Goal: Task Accomplishment & Management: Complete application form

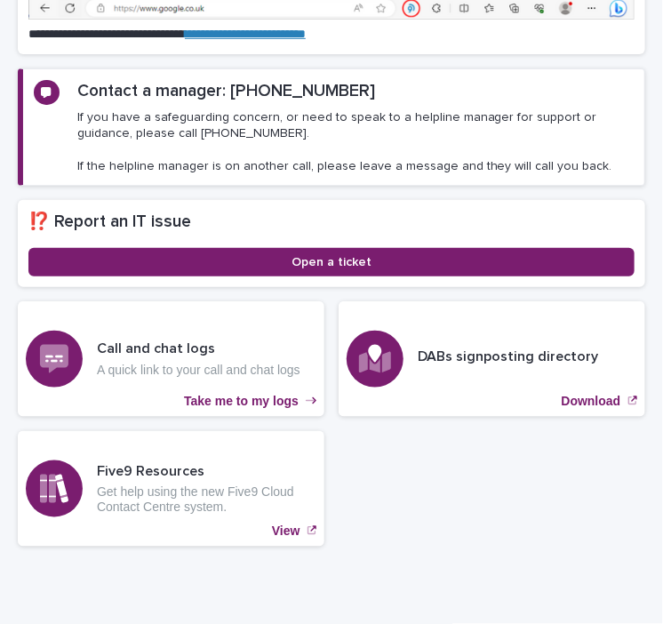
scroll to position [283, 0]
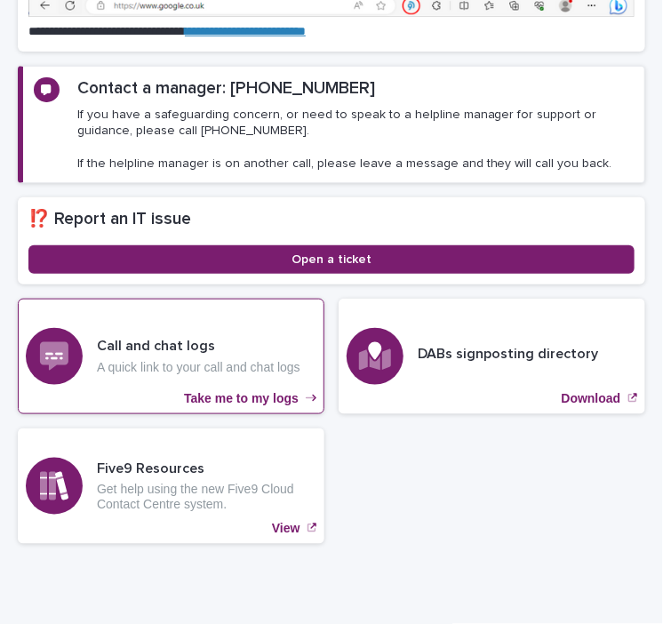
click at [156, 352] on h3 "Call and chat logs" at bounding box center [199, 346] width 204 height 19
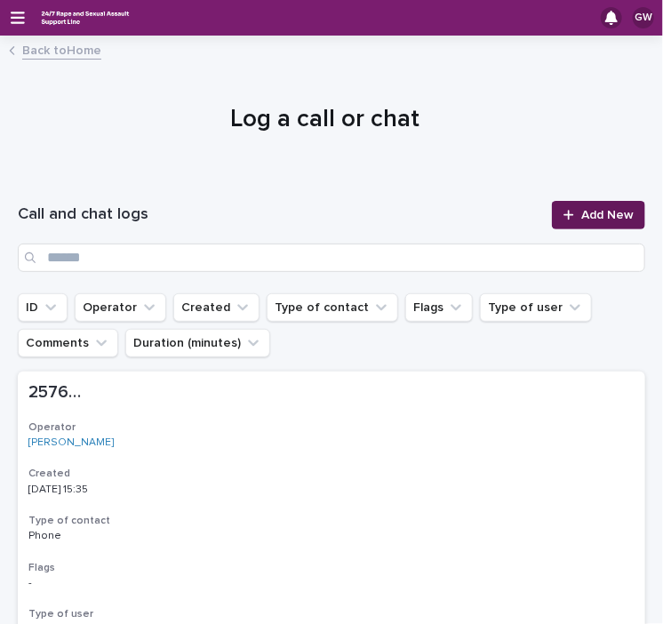
click at [557, 206] on link "Add New" at bounding box center [598, 215] width 93 height 28
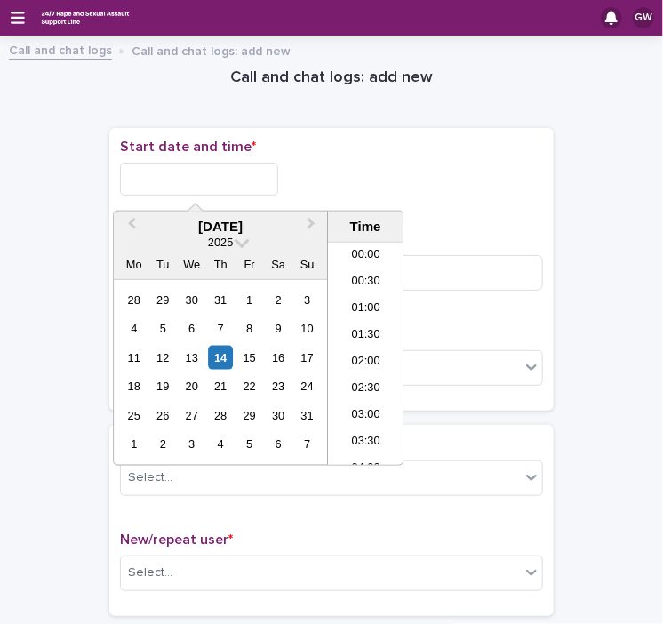
scroll to position [596, 0]
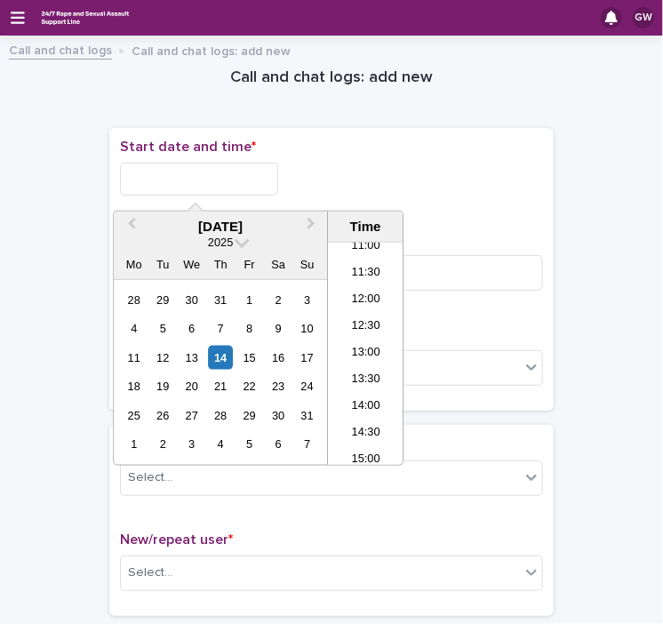
click at [193, 172] on input "text" at bounding box center [199, 179] width 158 height 33
click at [356, 352] on li "13:00" at bounding box center [366, 354] width 76 height 27
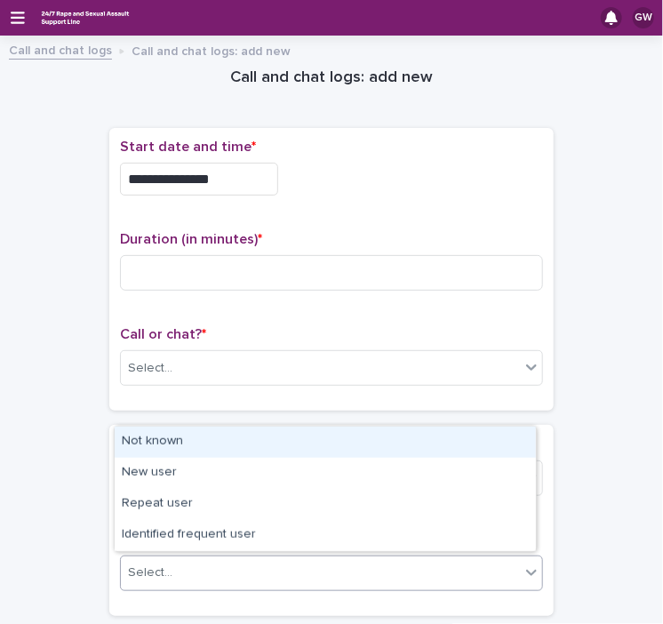
click at [313, 558] on div "Select..." at bounding box center [320, 572] width 399 height 29
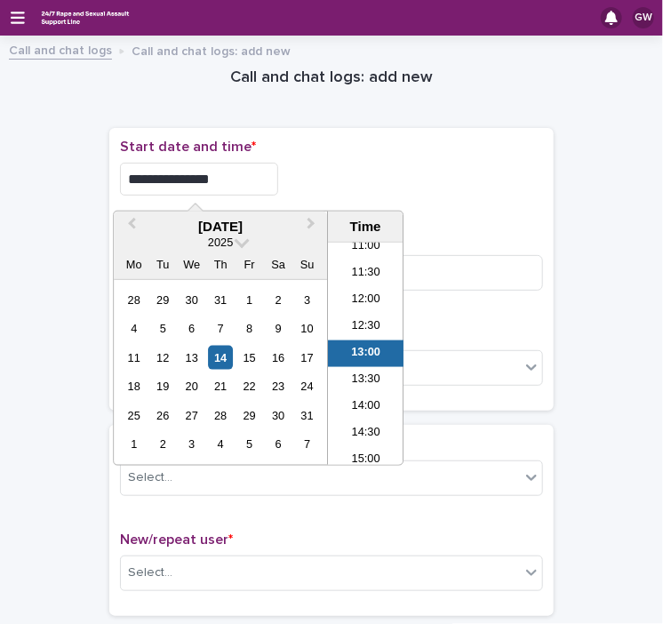
click at [218, 173] on input "**********" at bounding box center [199, 179] width 158 height 33
type input "**********"
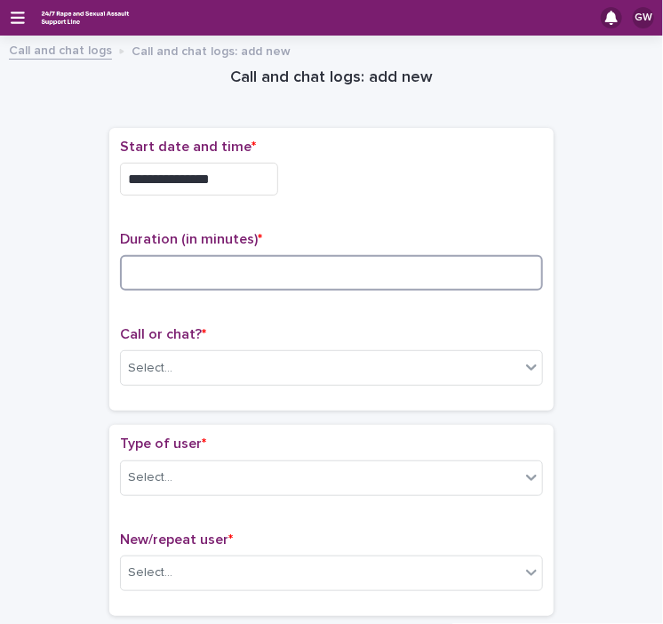
click at [161, 275] on input at bounding box center [331, 273] width 423 height 36
type input "*"
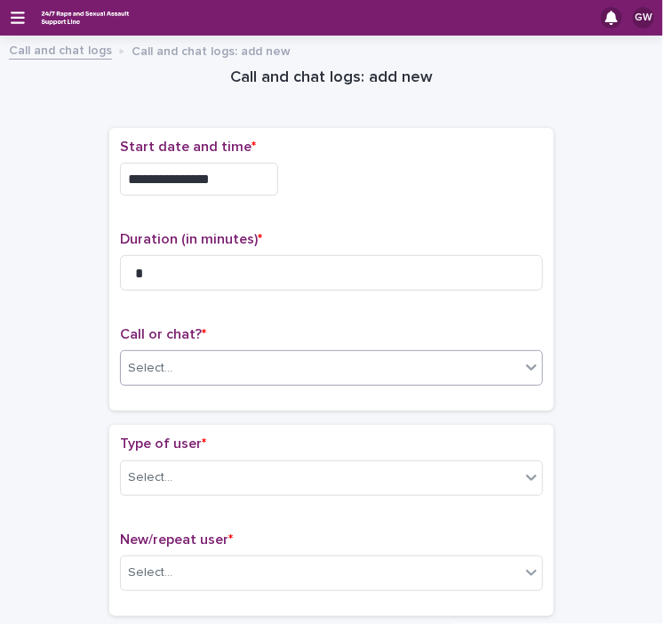
click at [177, 373] on div "Select..." at bounding box center [320, 368] width 399 height 29
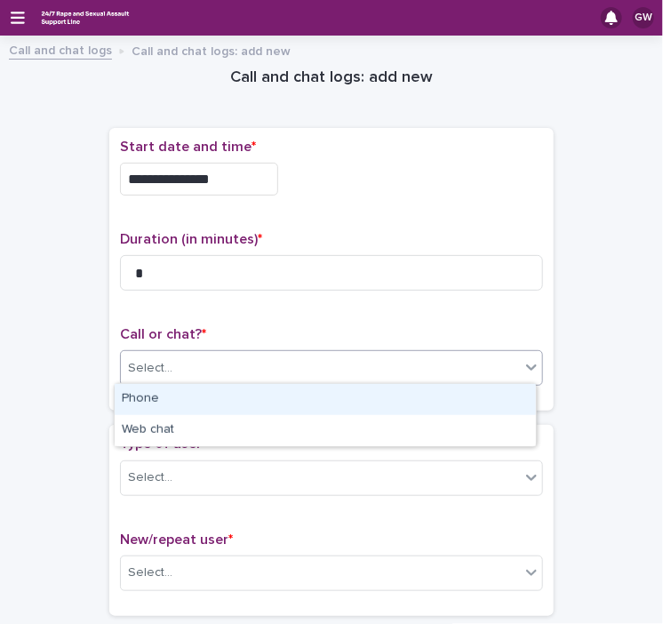
click at [167, 406] on div "Phone" at bounding box center [325, 399] width 421 height 31
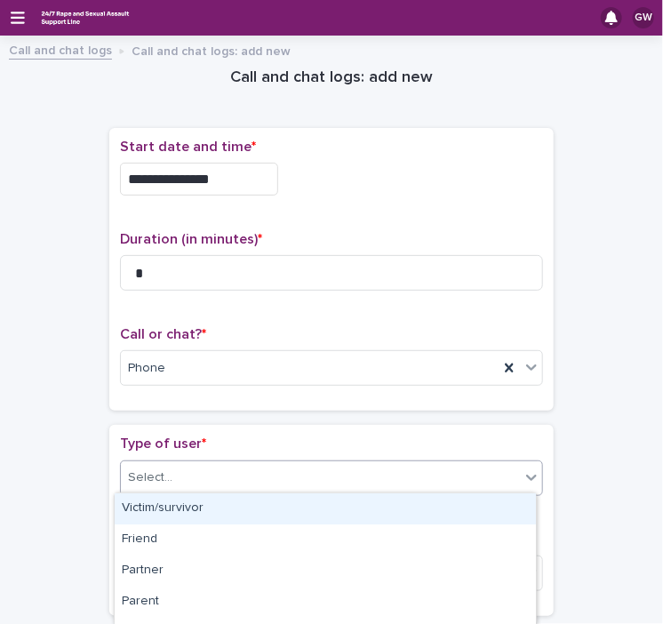
click at [161, 471] on div "Select..." at bounding box center [150, 478] width 44 height 19
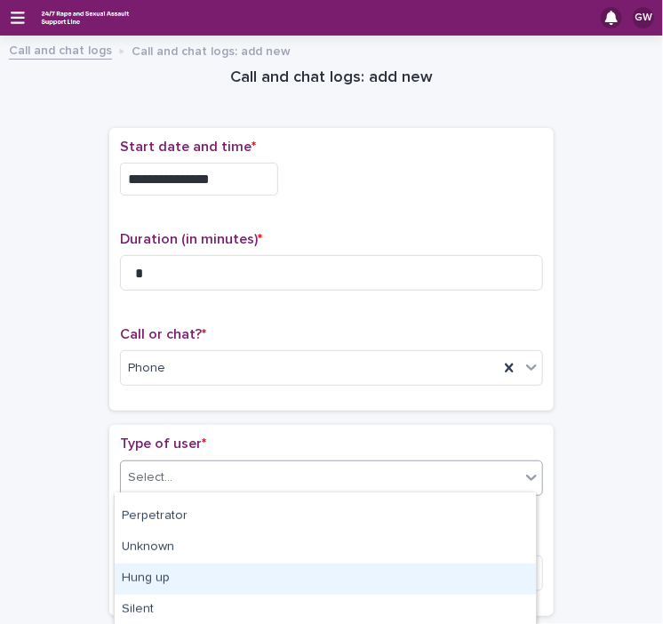
click at [151, 584] on div "Hung up" at bounding box center [325, 579] width 421 height 31
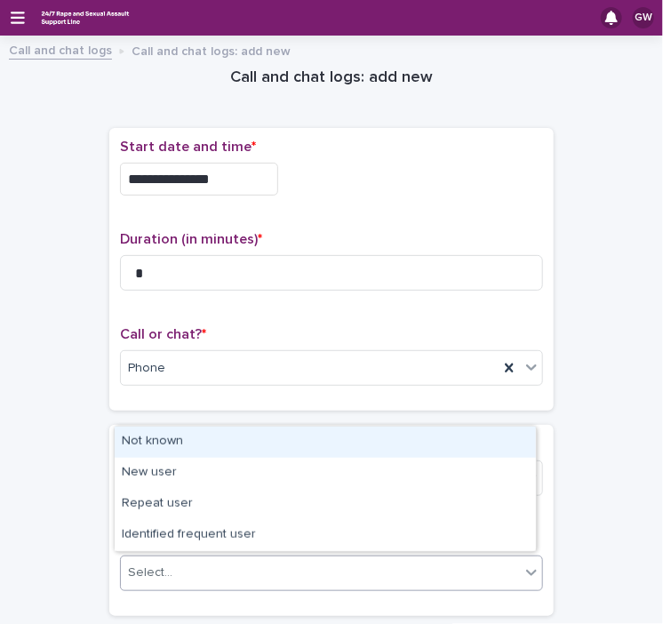
click at [178, 572] on div "Select..." at bounding box center [320, 572] width 399 height 29
click at [174, 449] on div "Not known" at bounding box center [325, 442] width 421 height 31
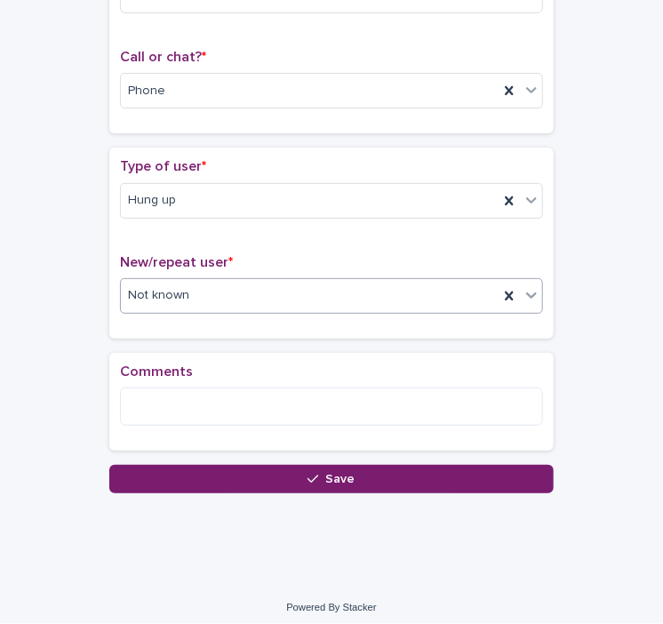
scroll to position [282, 0]
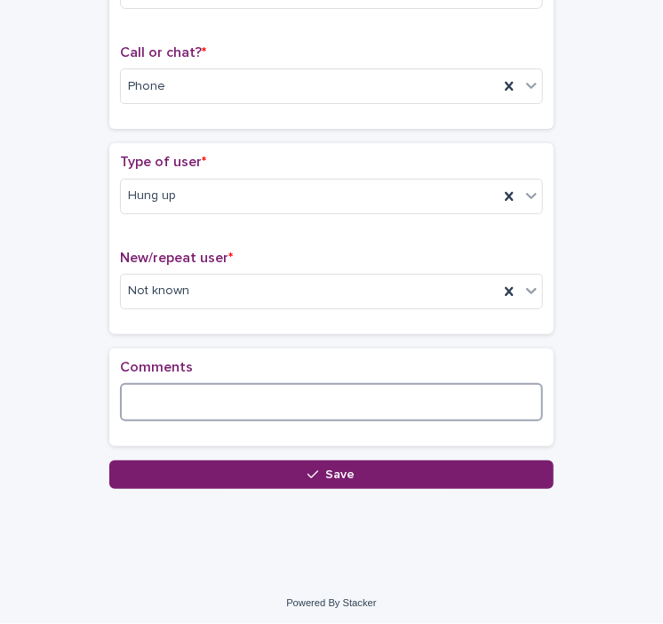
click at [182, 405] on textarea at bounding box center [331, 402] width 423 height 38
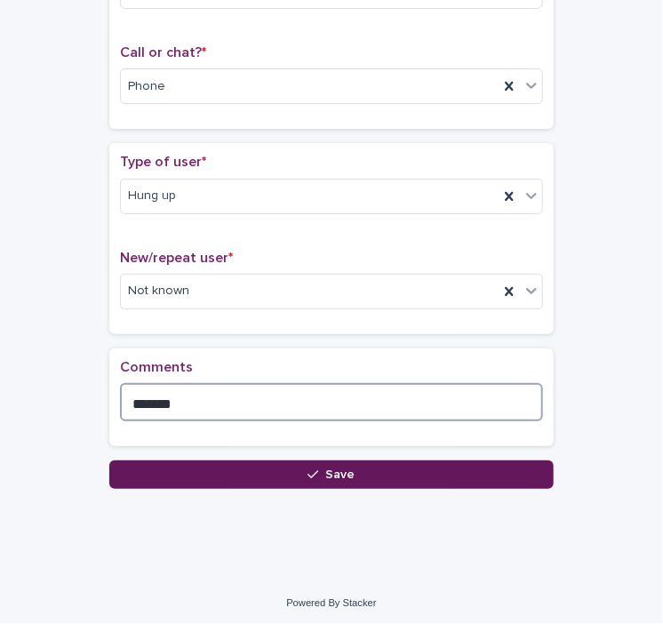
type textarea "*******"
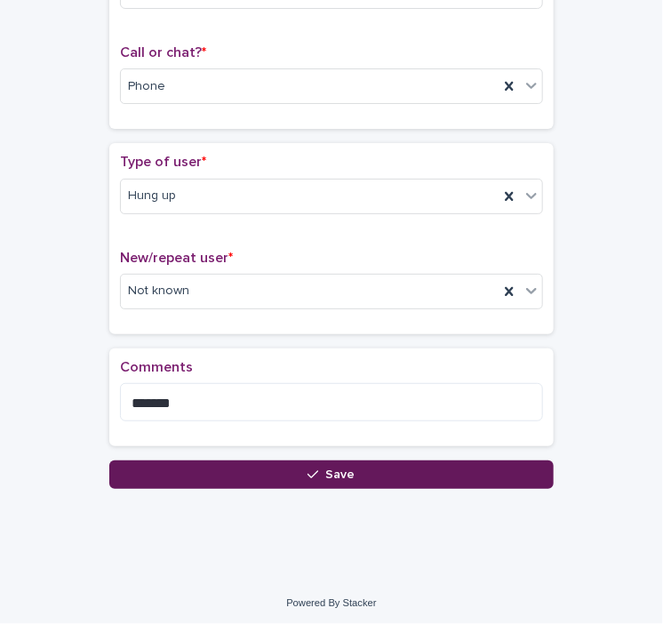
click at [301, 470] on button "Save" at bounding box center [331, 475] width 445 height 28
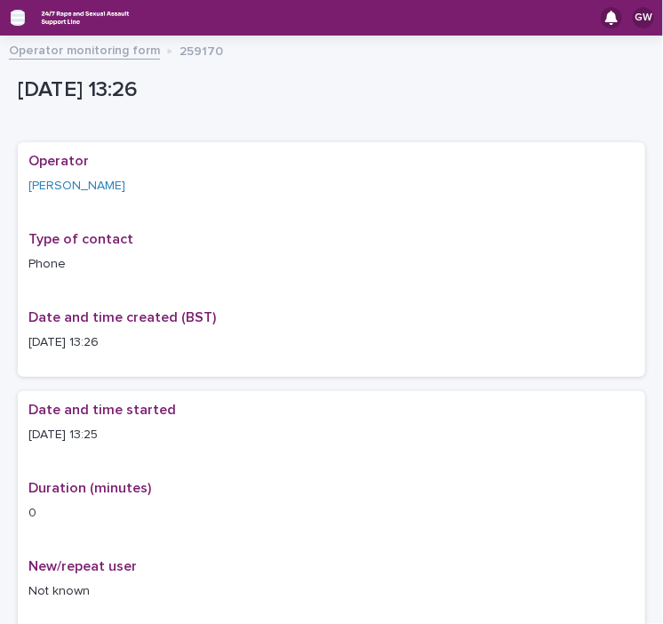
click at [17, 10] on icon "button" at bounding box center [18, 18] width 14 height 16
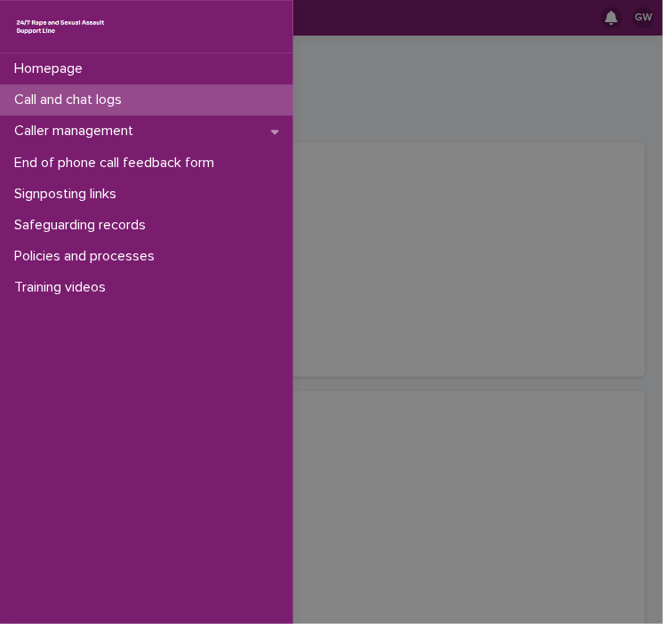
click at [79, 104] on p "Call and chat logs" at bounding box center [71, 100] width 129 height 17
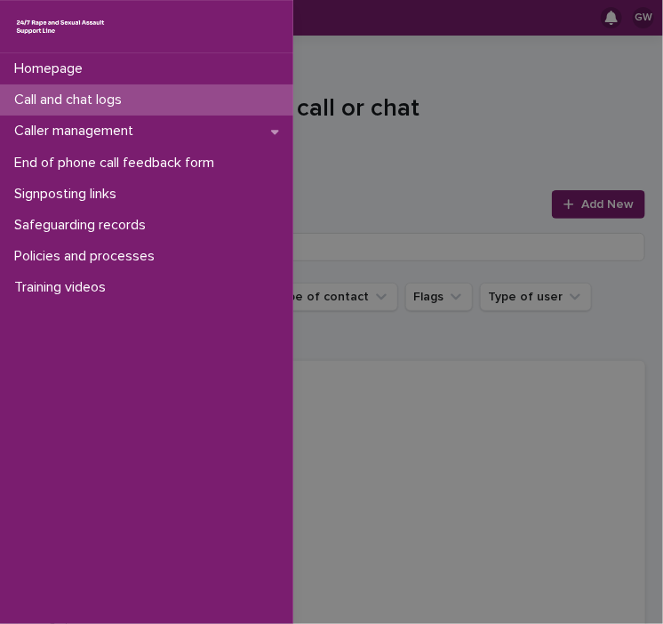
click at [557, 205] on div "Homepage Call and chat logs Caller management End of phone call feedback form S…" at bounding box center [331, 312] width 663 height 624
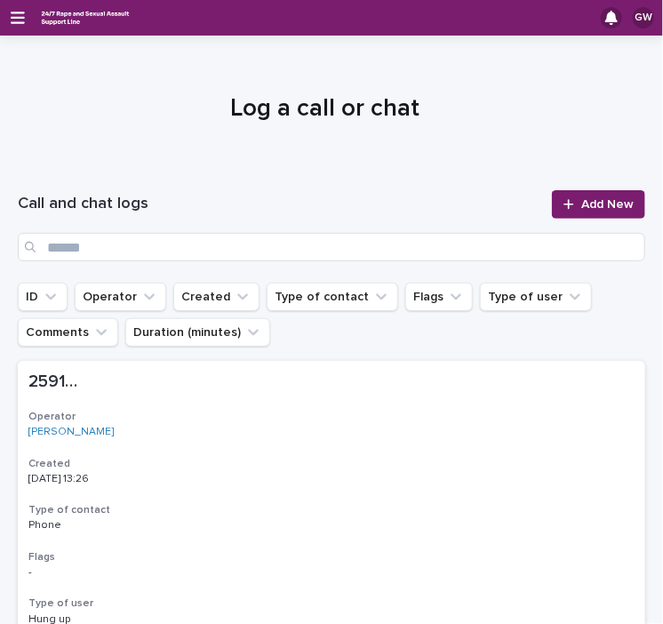
click at [564, 205] on icon at bounding box center [569, 204] width 10 height 10
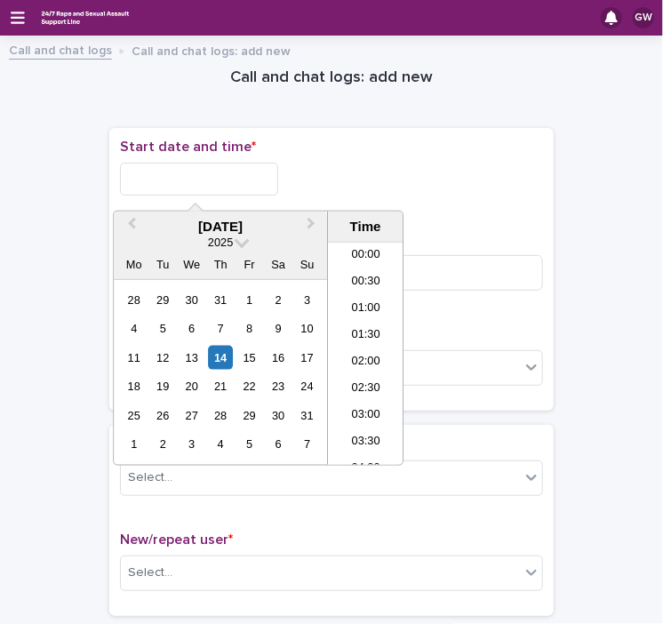
click at [253, 175] on input "text" at bounding box center [199, 179] width 158 height 33
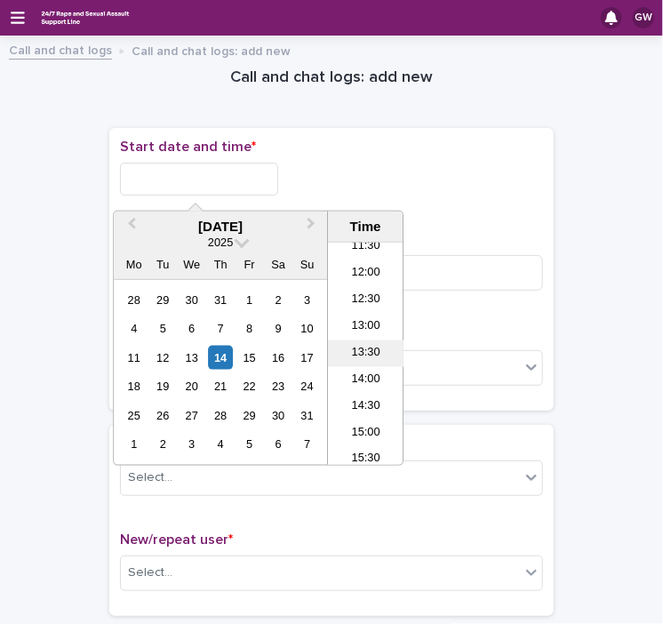
click at [367, 356] on li "13:30" at bounding box center [366, 354] width 76 height 27
type input "**********"
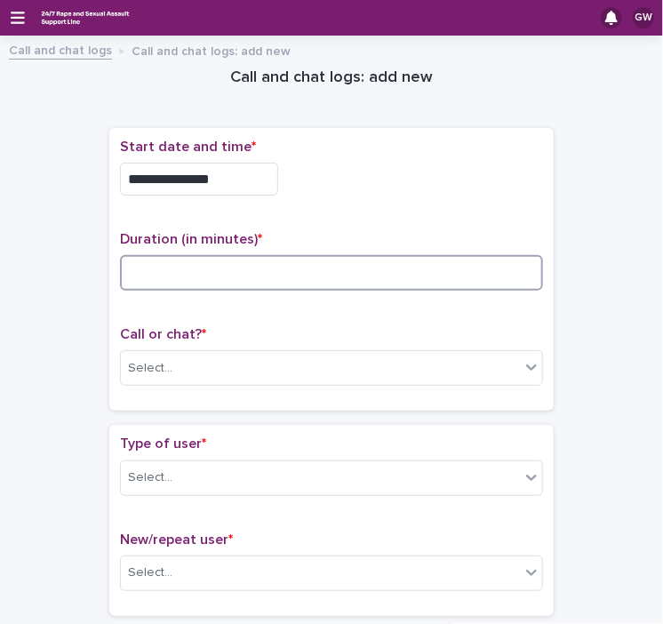
click at [231, 272] on input at bounding box center [331, 273] width 423 height 36
type input "*"
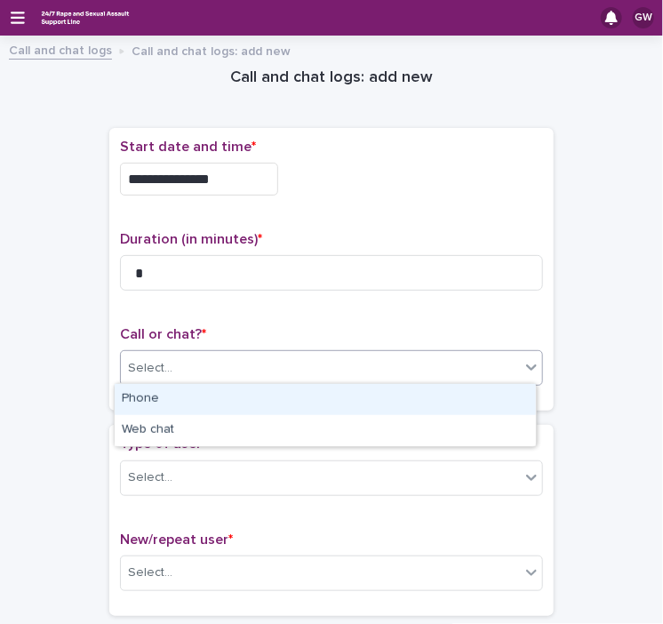
click at [212, 365] on div "Select..." at bounding box center [320, 368] width 399 height 29
click at [201, 391] on div "Phone" at bounding box center [325, 399] width 421 height 31
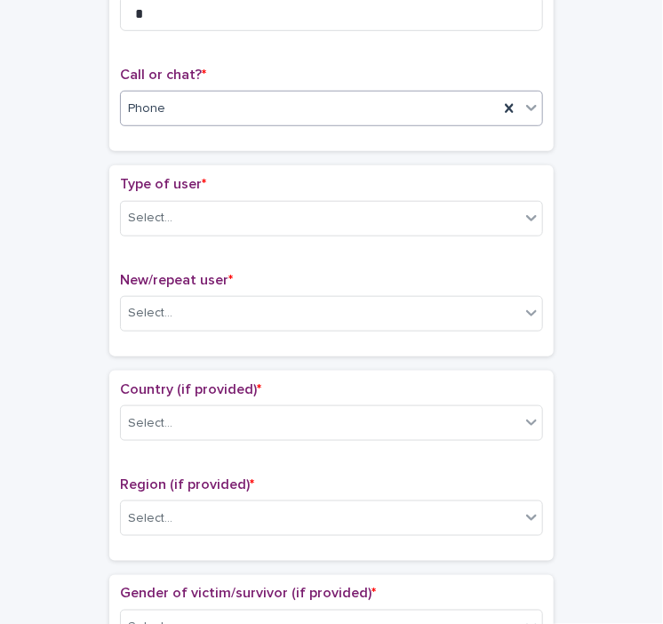
scroll to position [263, 0]
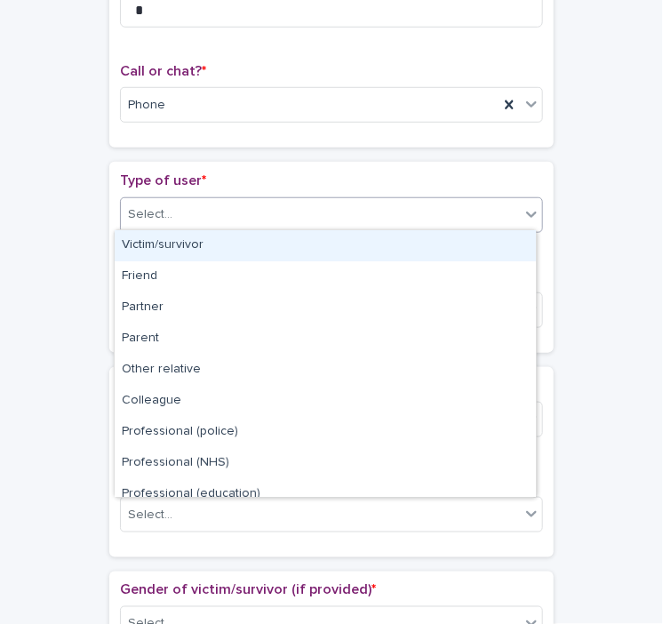
click at [182, 200] on div "Select..." at bounding box center [320, 214] width 399 height 29
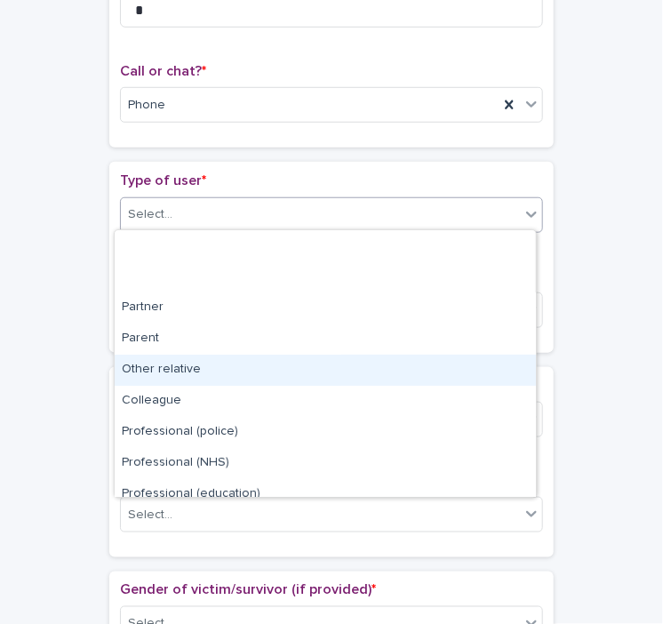
scroll to position [199, 0]
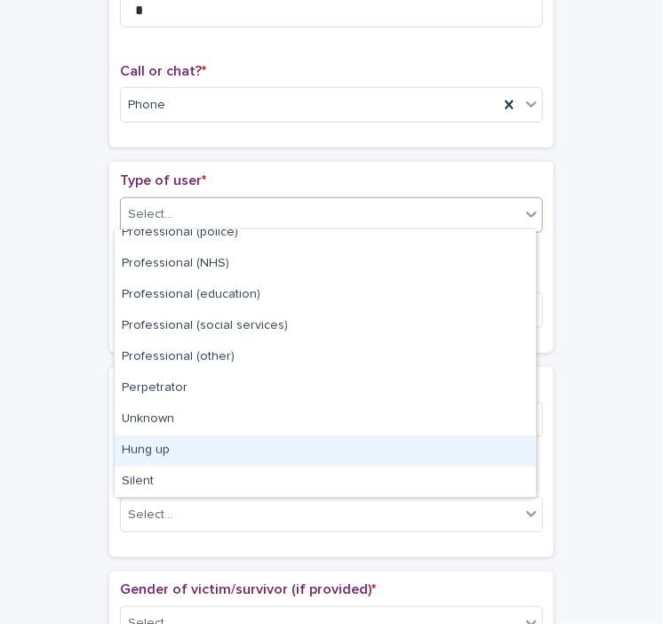
click at [166, 453] on div "Hung up" at bounding box center [325, 451] width 421 height 31
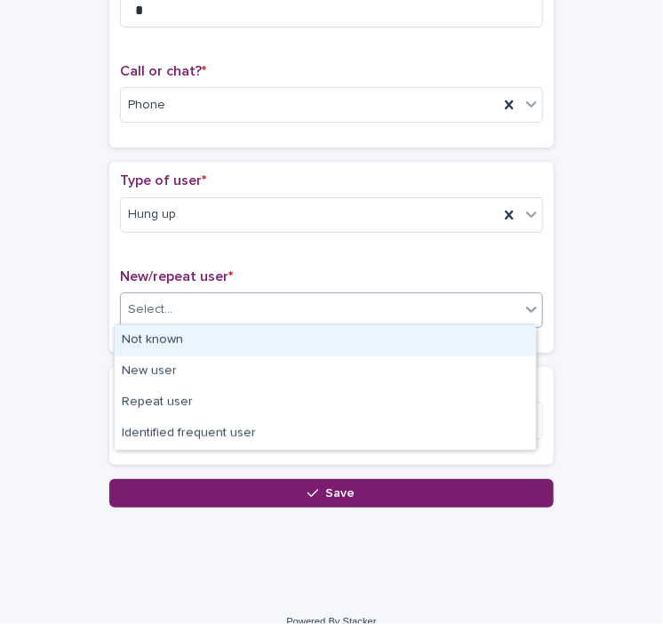
click at [158, 296] on div "Select..." at bounding box center [320, 309] width 399 height 29
click at [167, 346] on div "Not known" at bounding box center [325, 340] width 421 height 31
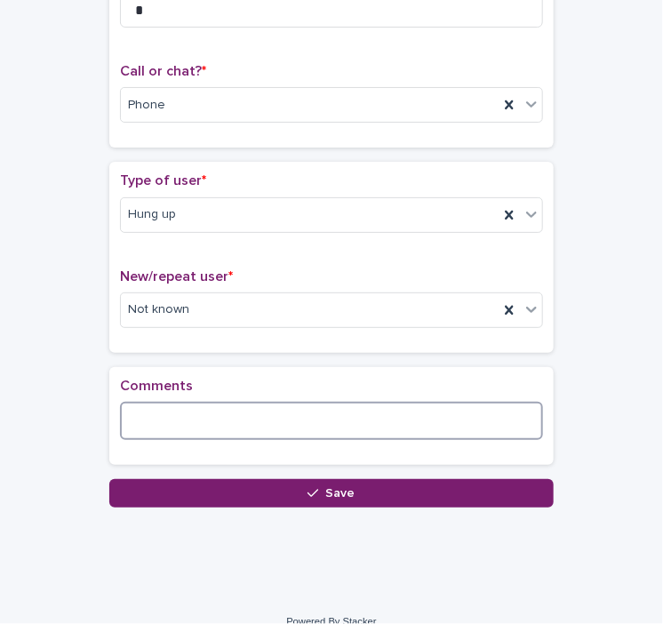
click at [225, 425] on textarea at bounding box center [331, 421] width 423 height 38
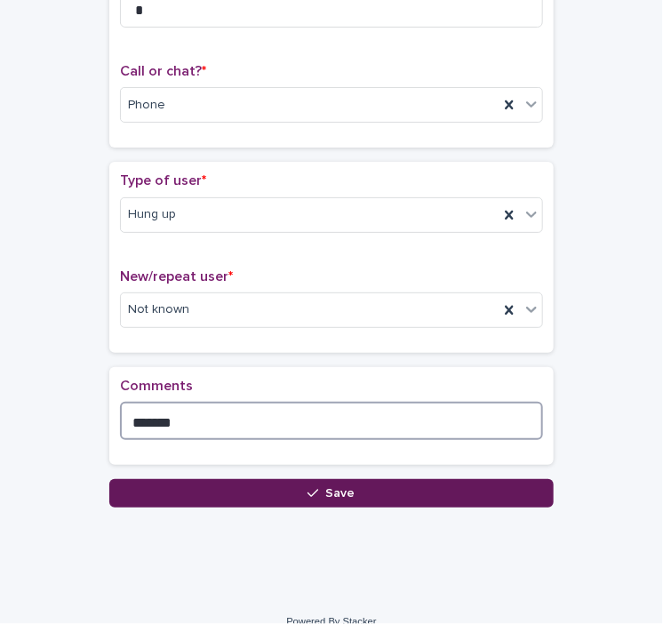
type textarea "*******"
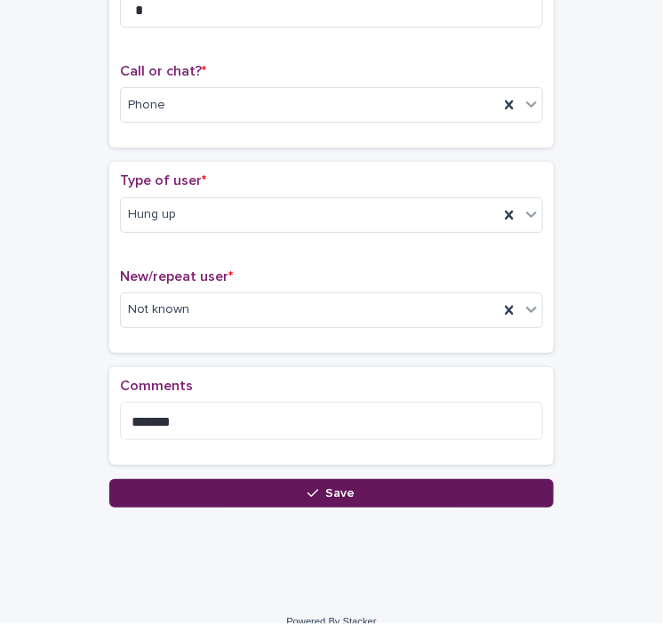
click at [293, 492] on button "Save" at bounding box center [331, 493] width 445 height 28
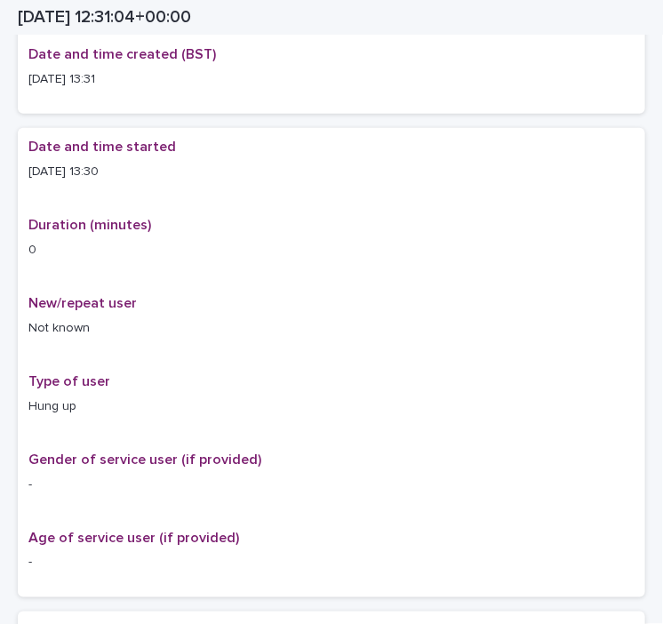
scroll to position [274, 0]
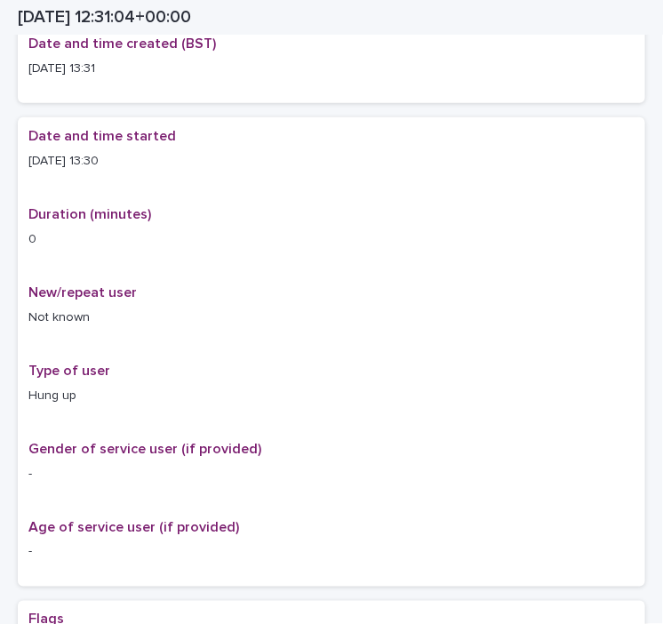
click at [83, 8] on h2 "[DATE] 12:31:04+00:00" at bounding box center [104, 17] width 173 height 20
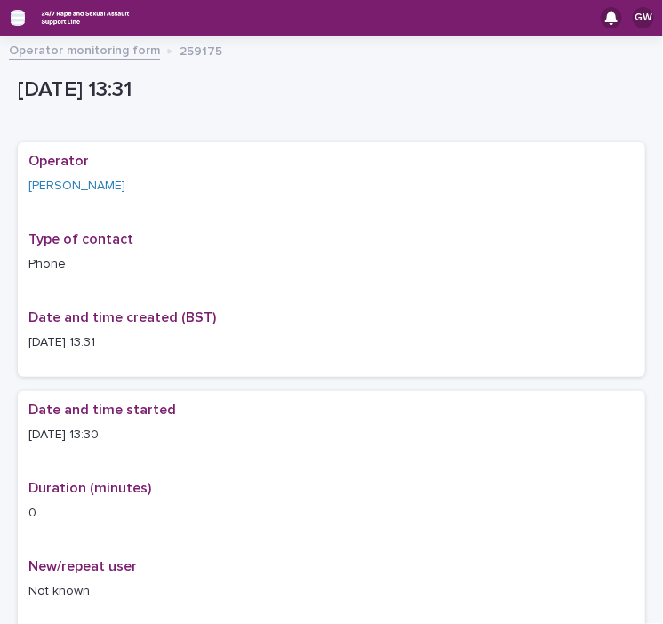
click at [24, 11] on icon "button" at bounding box center [18, 18] width 14 height 16
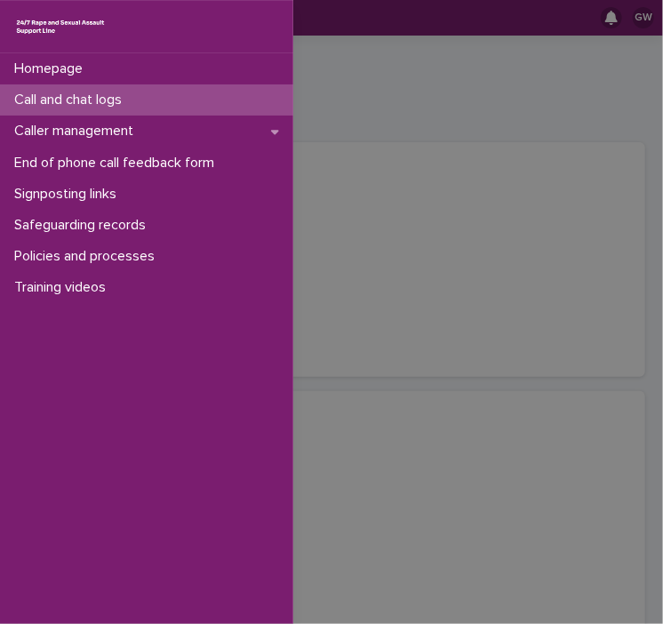
click at [136, 102] on p "Call and chat logs" at bounding box center [71, 100] width 129 height 17
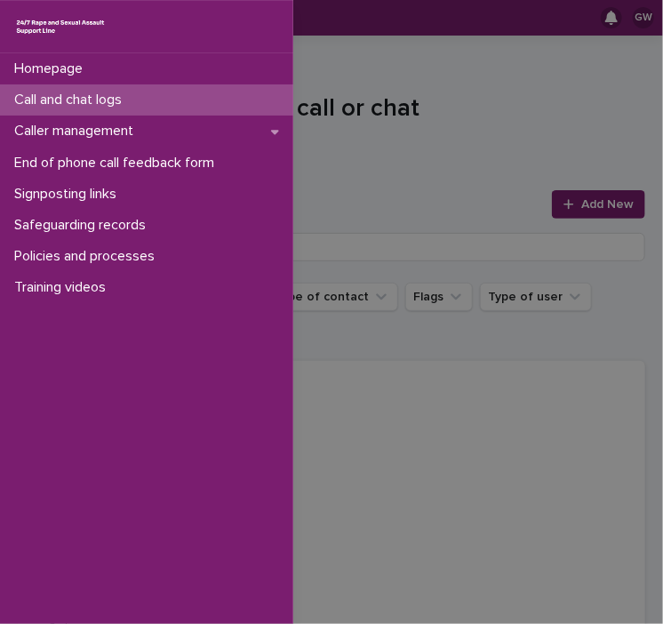
click at [557, 207] on div "Homepage Call and chat logs Caller management End of phone call feedback form S…" at bounding box center [331, 312] width 663 height 624
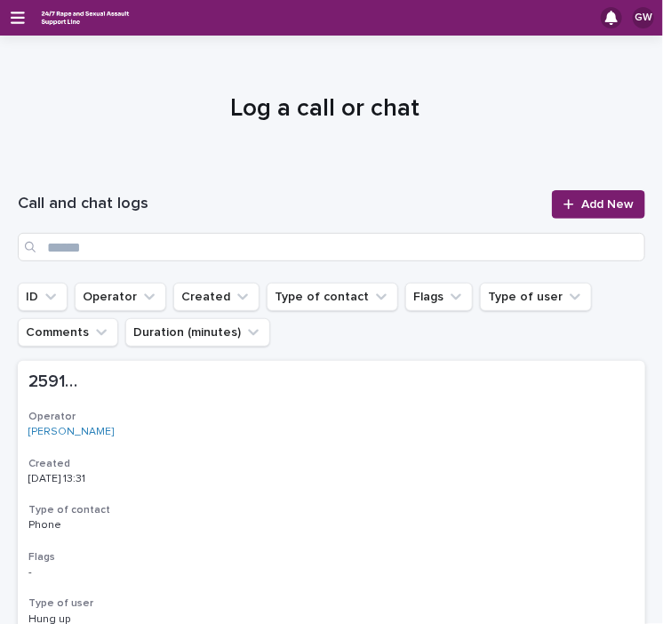
click at [564, 207] on icon at bounding box center [569, 204] width 10 height 10
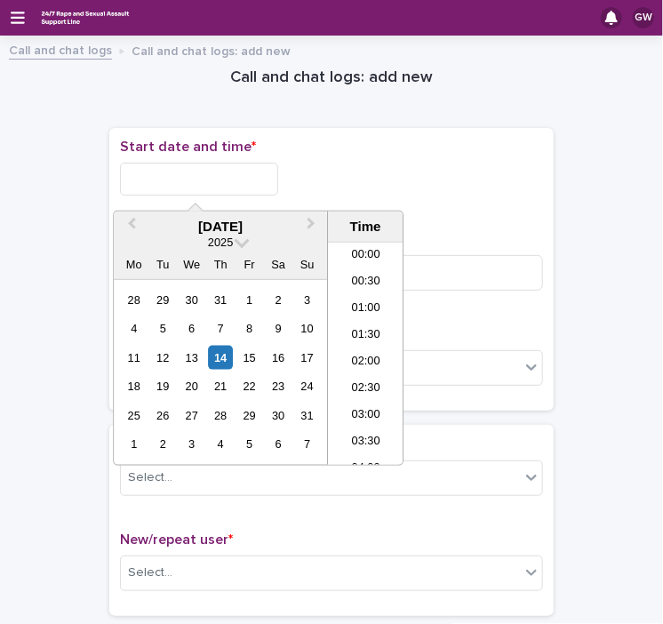
scroll to position [622, 0]
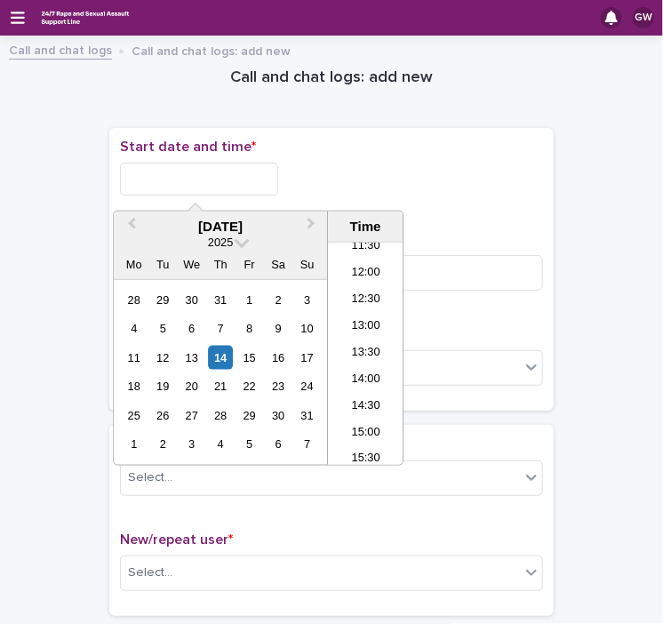
click at [274, 172] on input "text" at bounding box center [199, 179] width 158 height 33
click at [362, 350] on li "13:30" at bounding box center [366, 354] width 76 height 27
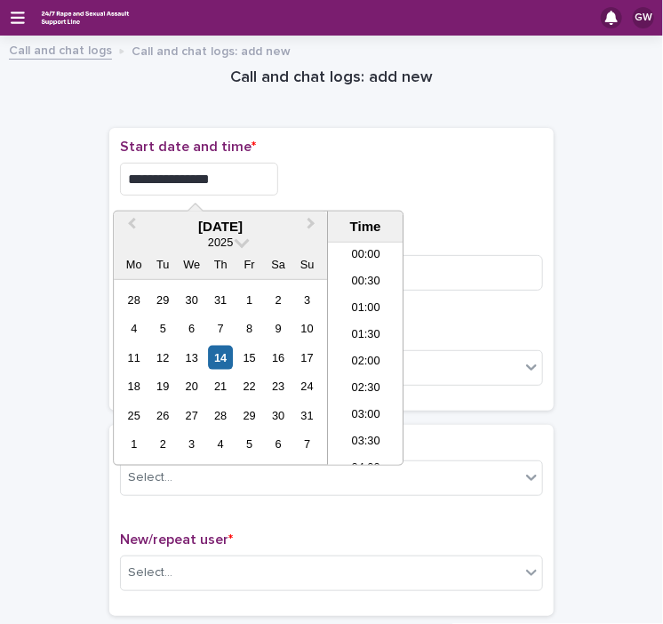
click at [209, 180] on input "**********" at bounding box center [199, 179] width 158 height 33
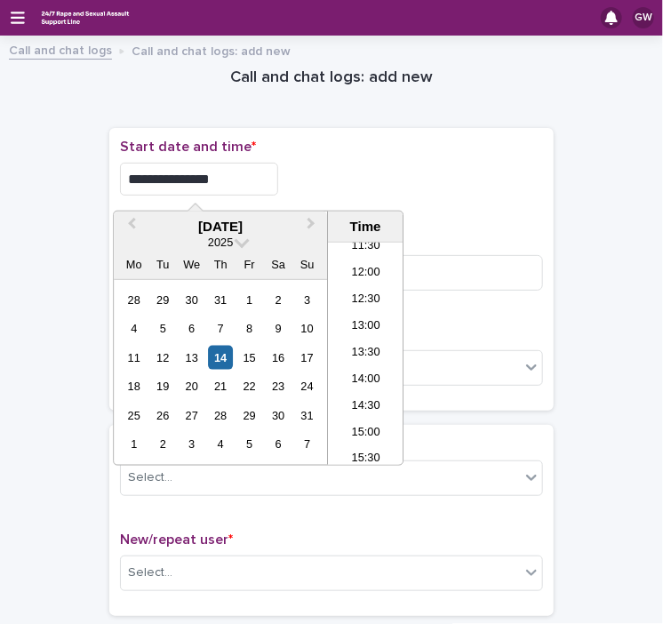
type input "**********"
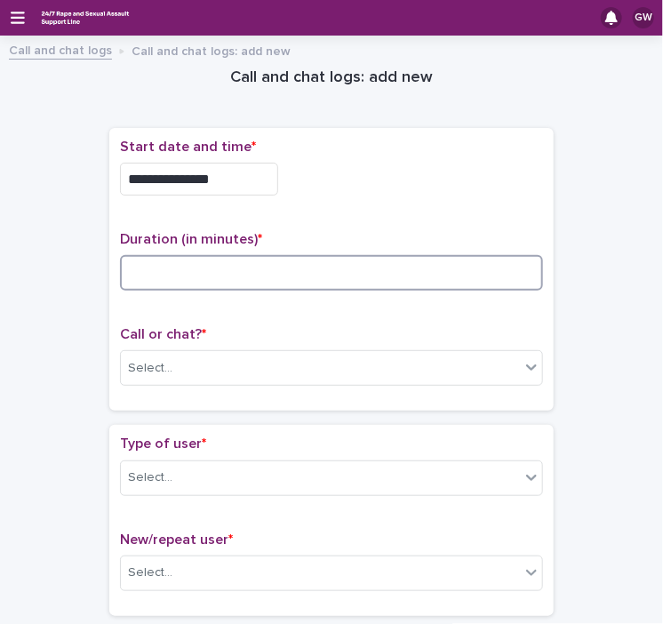
click at [154, 261] on input at bounding box center [331, 273] width 423 height 36
type input "**"
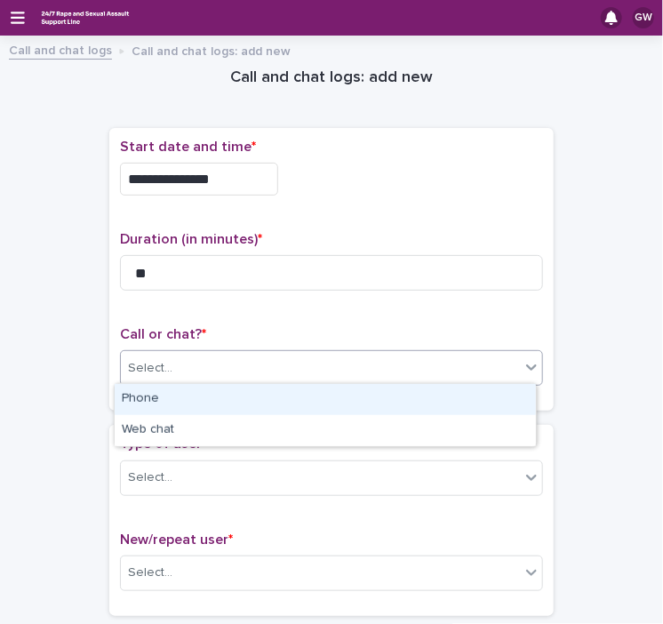
click at [200, 365] on div "Select..." at bounding box center [320, 368] width 399 height 29
click at [181, 396] on div "Phone" at bounding box center [325, 399] width 421 height 31
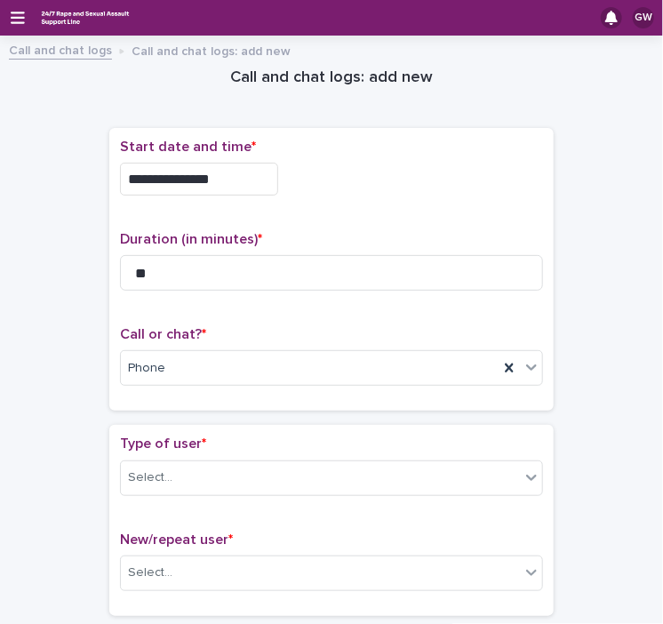
drag, startPoint x: 178, startPoint y: 472, endPoint x: 182, endPoint y: 509, distance: 37.6
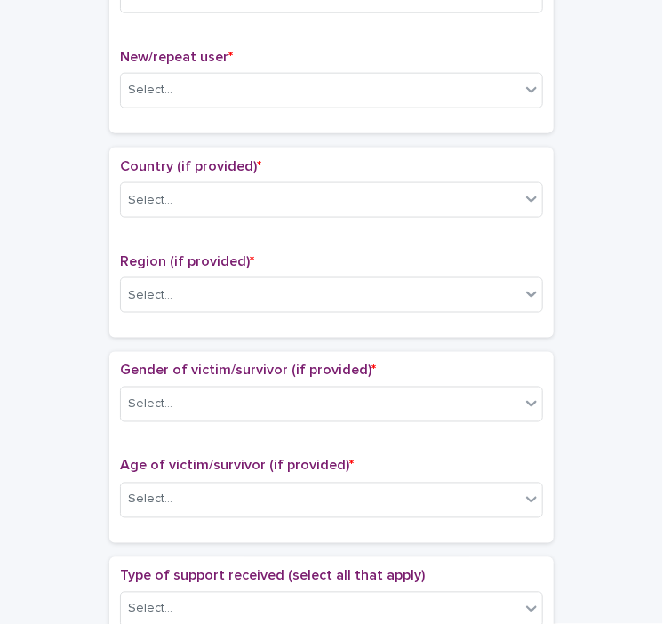
scroll to position [484, 0]
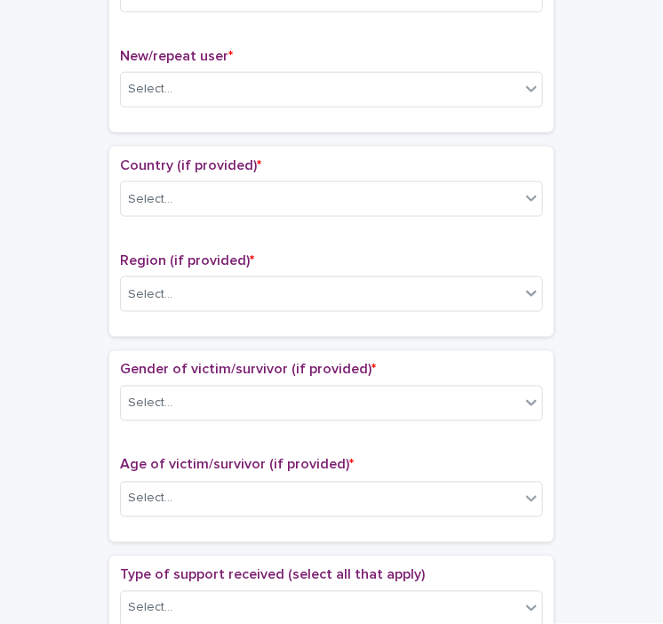
drag, startPoint x: 182, startPoint y: 509, endPoint x: 77, endPoint y: 314, distance: 222.0
click at [77, 314] on div "**********" at bounding box center [332, 463] width 628 height 1801
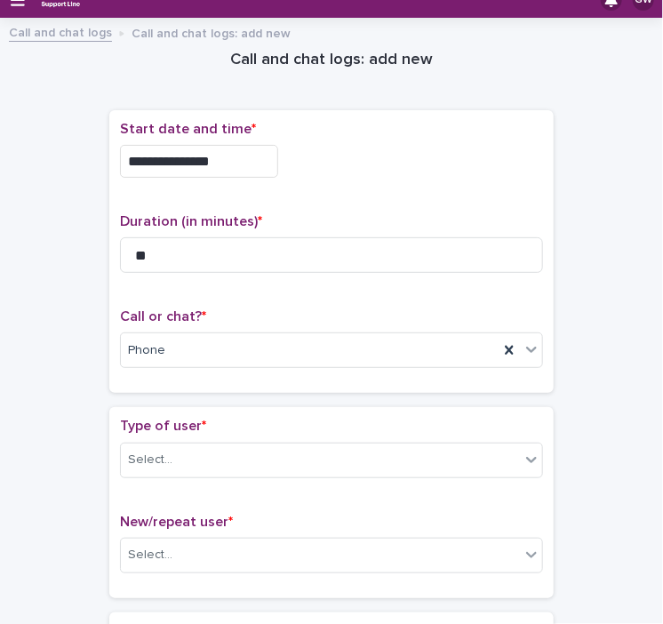
scroll to position [0, 0]
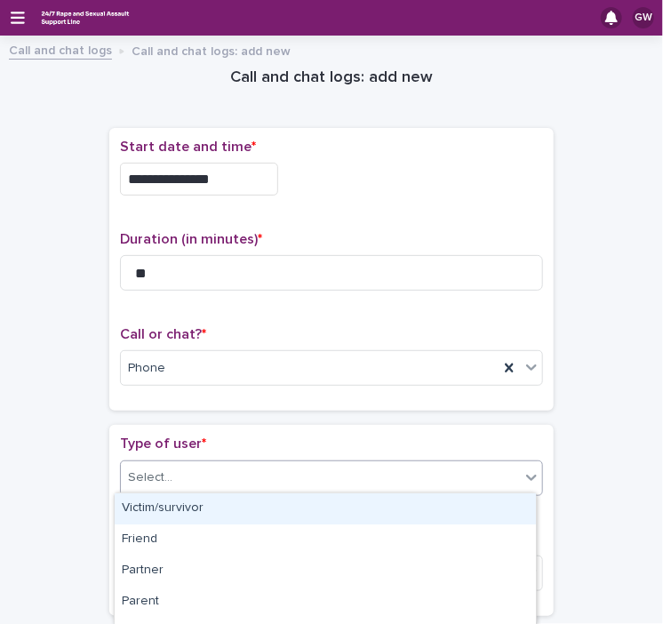
click at [221, 471] on div "Select..." at bounding box center [320, 477] width 399 height 29
click at [200, 509] on div "Victim/survivor" at bounding box center [325, 508] width 421 height 31
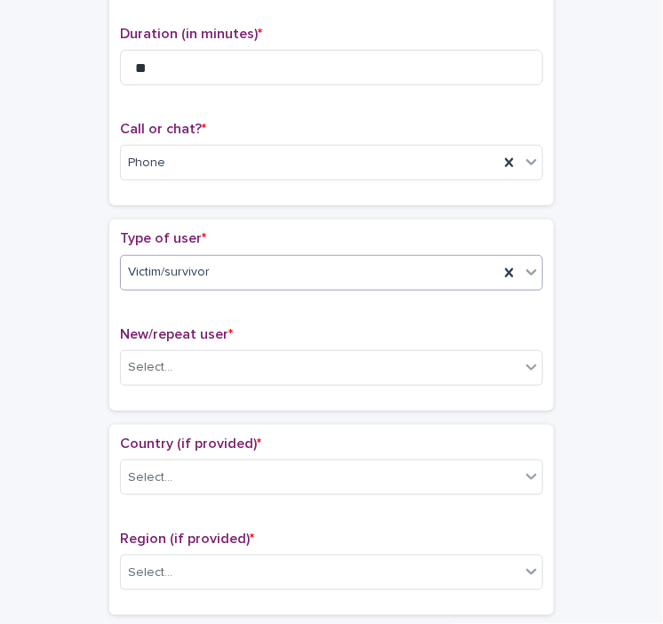
scroll to position [209, 0]
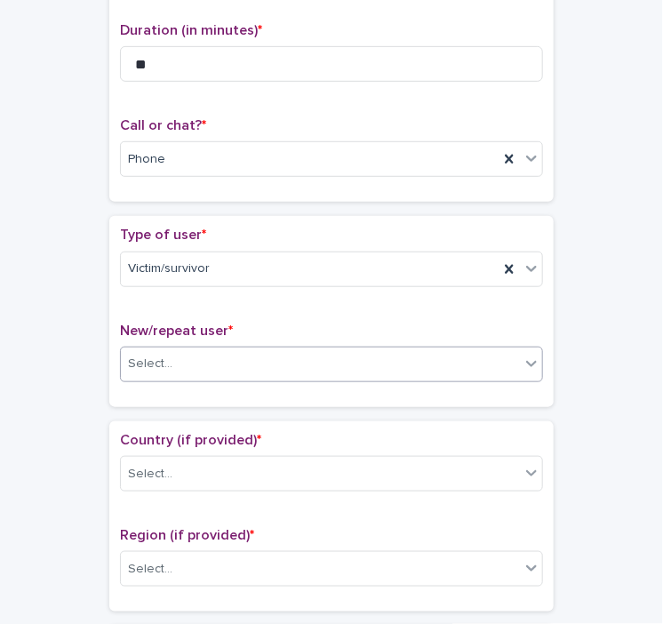
click at [192, 342] on div "New/repeat user * Select..." at bounding box center [331, 360] width 423 height 74
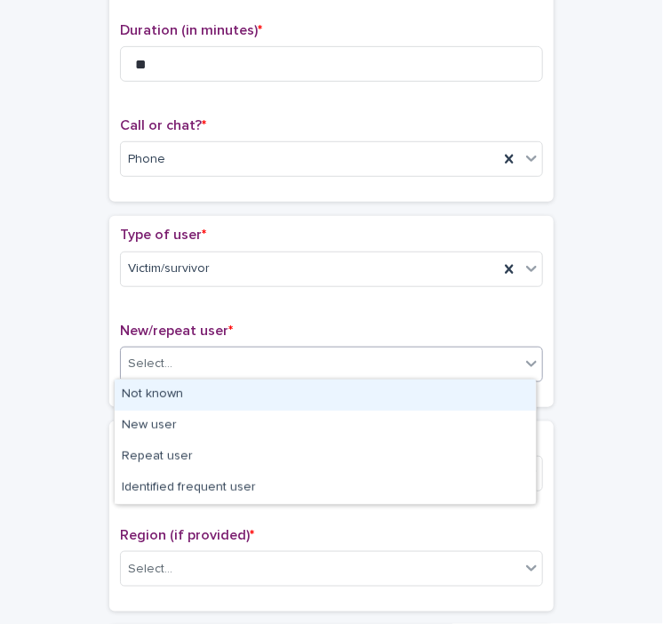
click at [167, 378] on body "**********" at bounding box center [331, 312] width 663 height 624
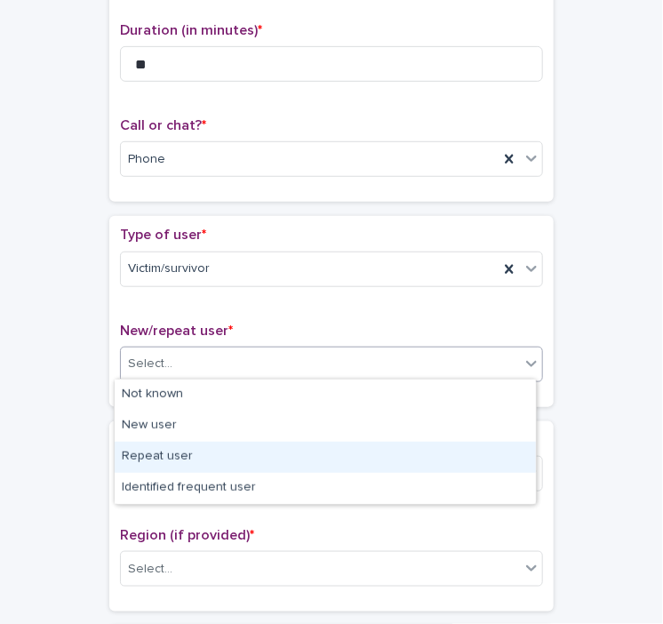
click at [162, 455] on div "Repeat user" at bounding box center [325, 457] width 421 height 31
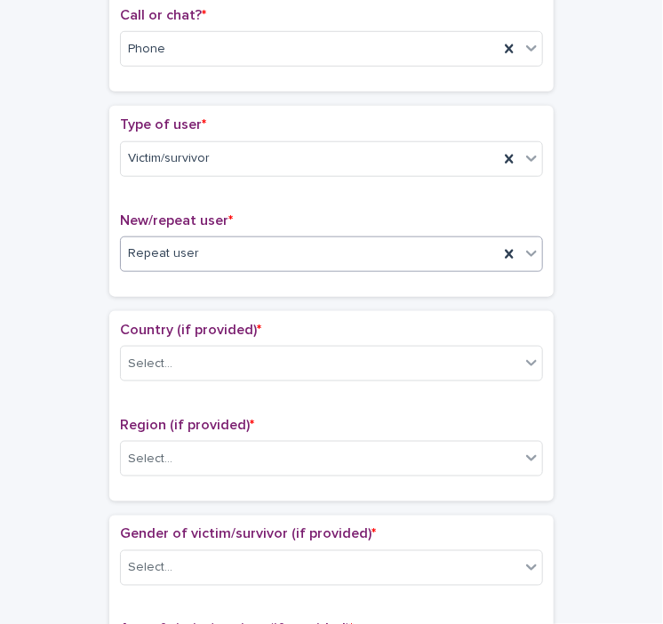
scroll to position [327, 0]
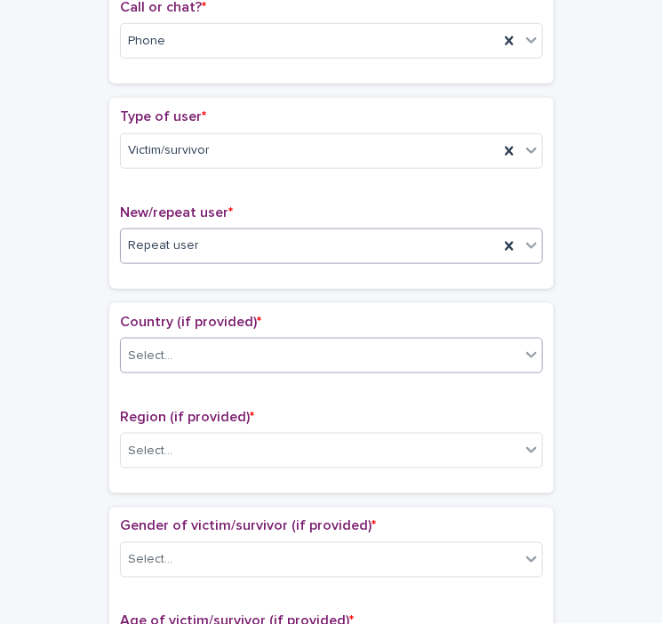
click at [185, 349] on div "Select..." at bounding box center [320, 355] width 399 height 29
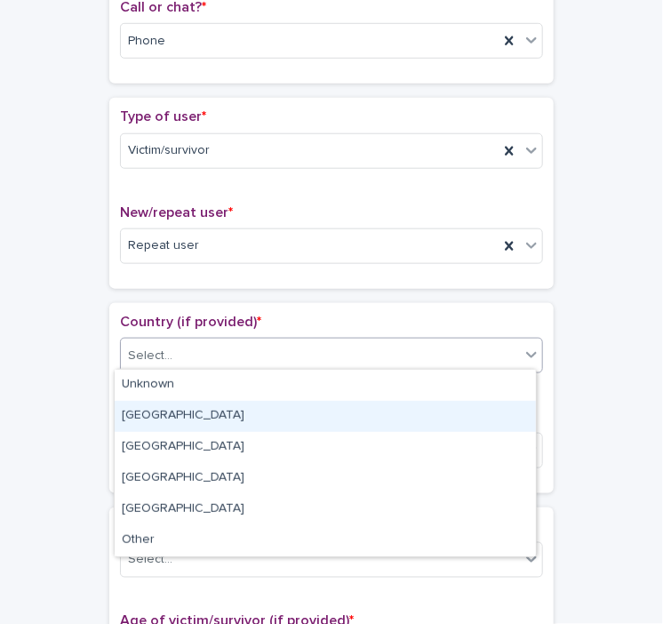
click at [148, 421] on div "[GEOGRAPHIC_DATA]" at bounding box center [325, 416] width 421 height 31
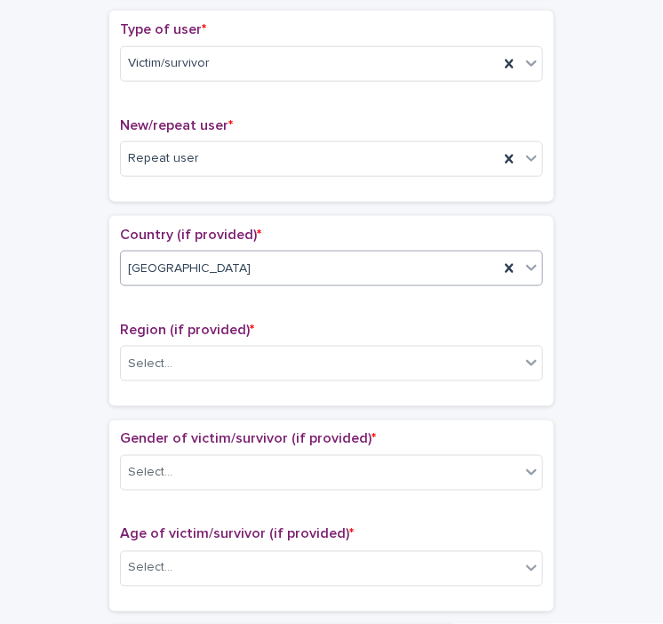
scroll to position [427, 0]
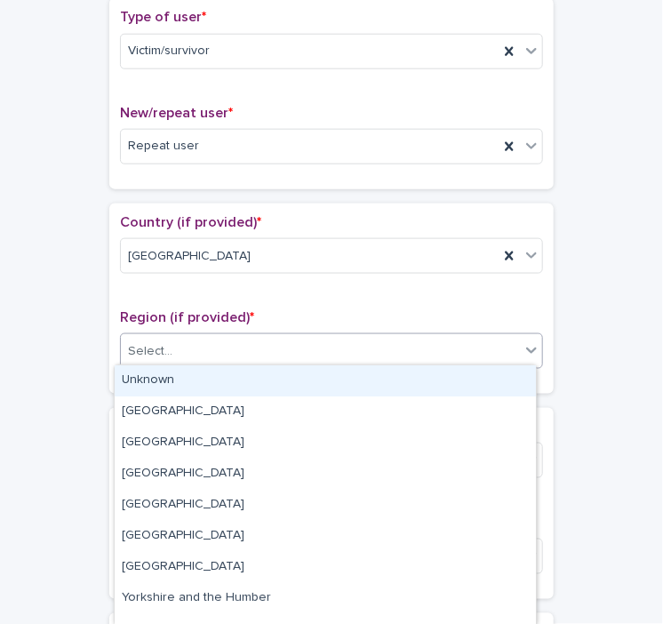
click at [160, 342] on div "Select..." at bounding box center [150, 351] width 44 height 19
click at [148, 389] on div "Unknown" at bounding box center [325, 380] width 421 height 31
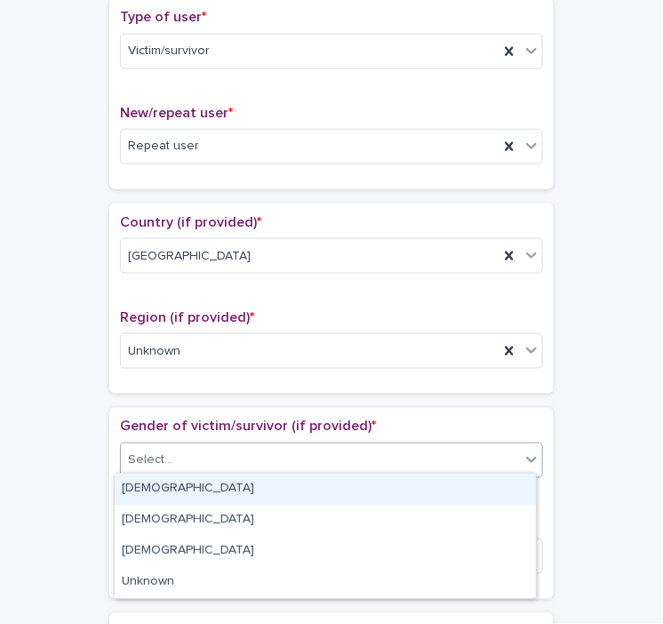
click at [179, 454] on div "Select..." at bounding box center [320, 460] width 399 height 29
click at [167, 492] on div "[DEMOGRAPHIC_DATA]" at bounding box center [325, 489] width 421 height 31
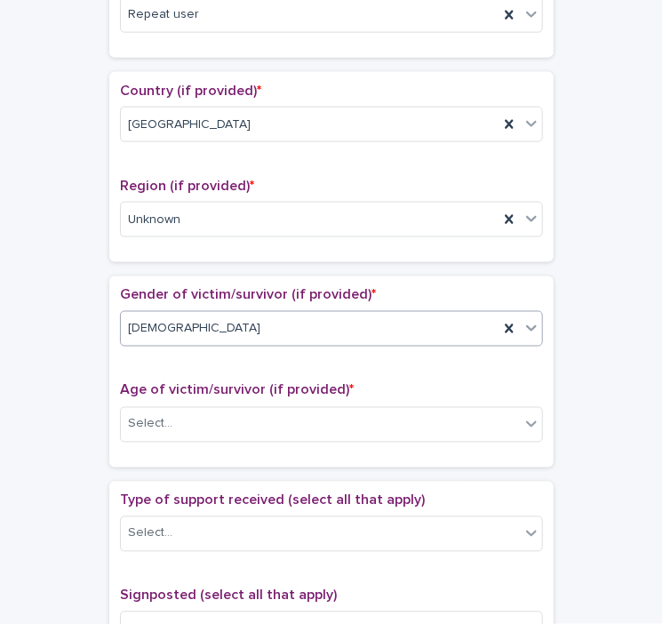
scroll to position [568, 0]
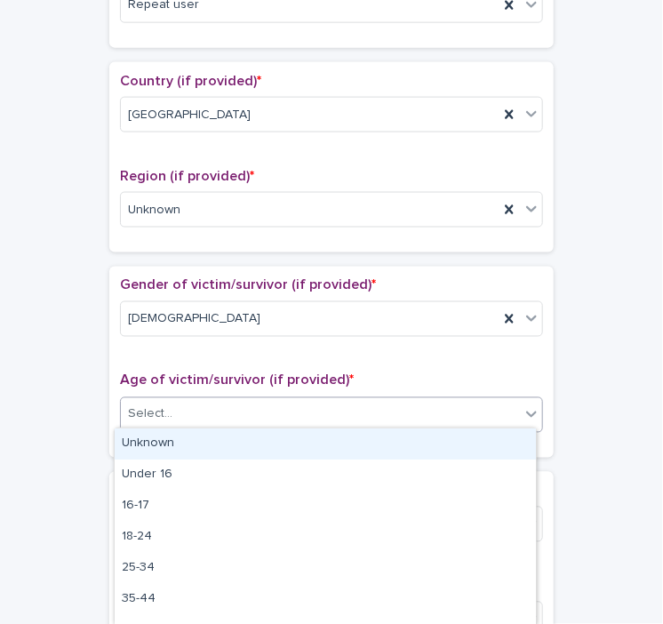
click at [171, 420] on div "Select..." at bounding box center [320, 414] width 399 height 29
click at [161, 445] on div "Unknown" at bounding box center [325, 444] width 421 height 31
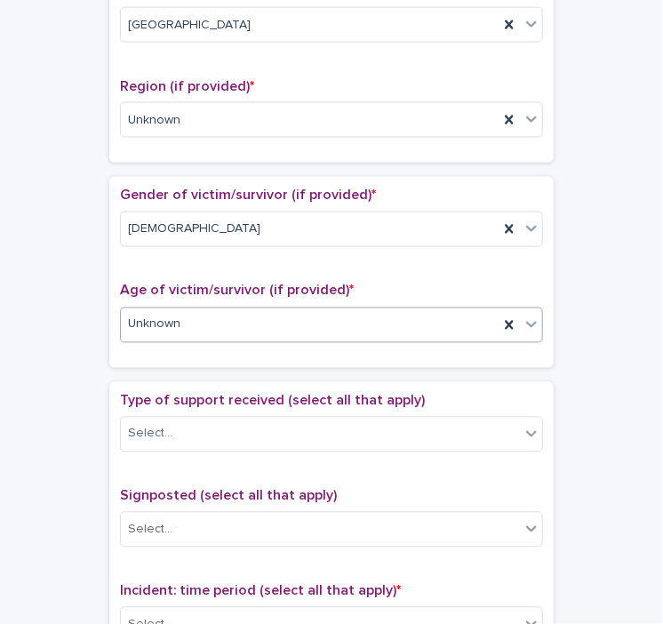
scroll to position [660, 0]
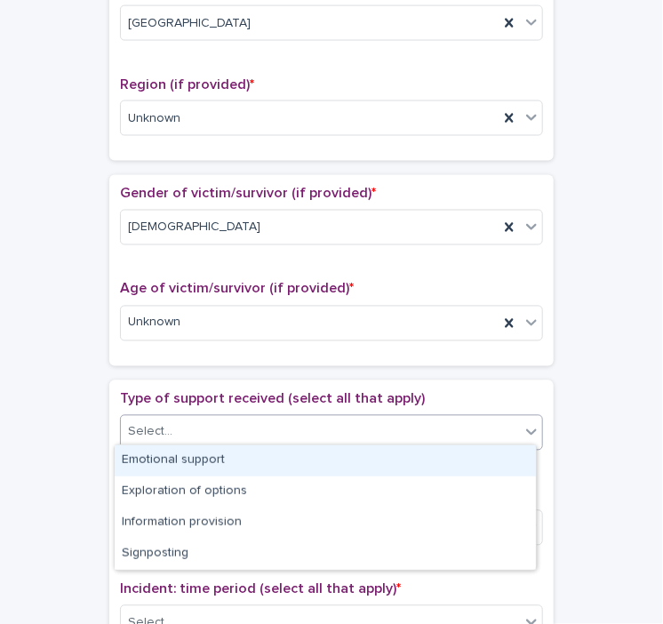
click at [162, 423] on div "Select..." at bounding box center [150, 432] width 44 height 19
click at [156, 458] on div "Emotional support" at bounding box center [325, 460] width 421 height 31
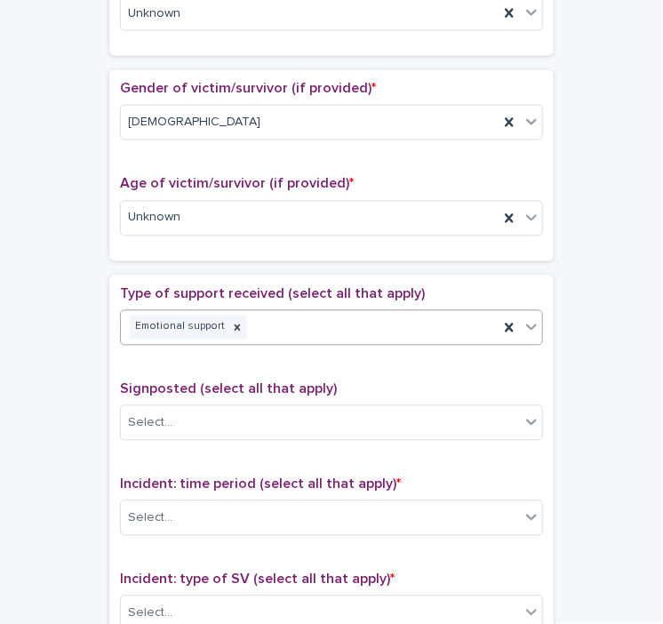
scroll to position [765, 0]
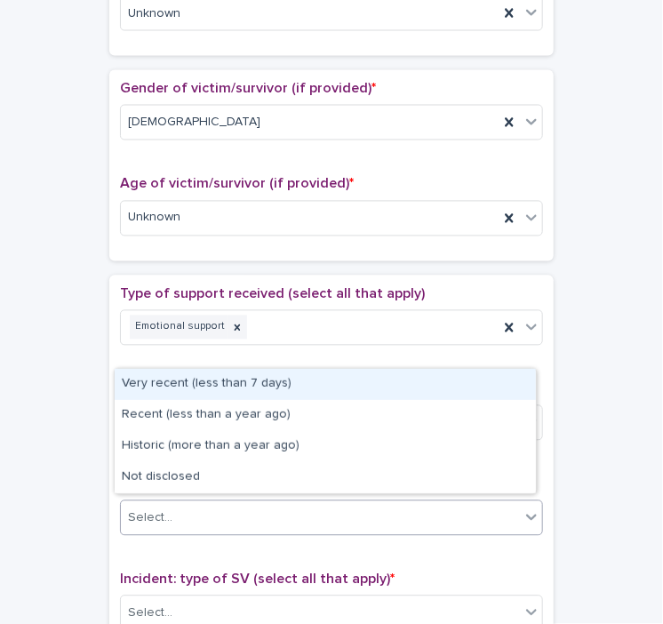
click at [156, 518] on div "Select..." at bounding box center [150, 518] width 44 height 19
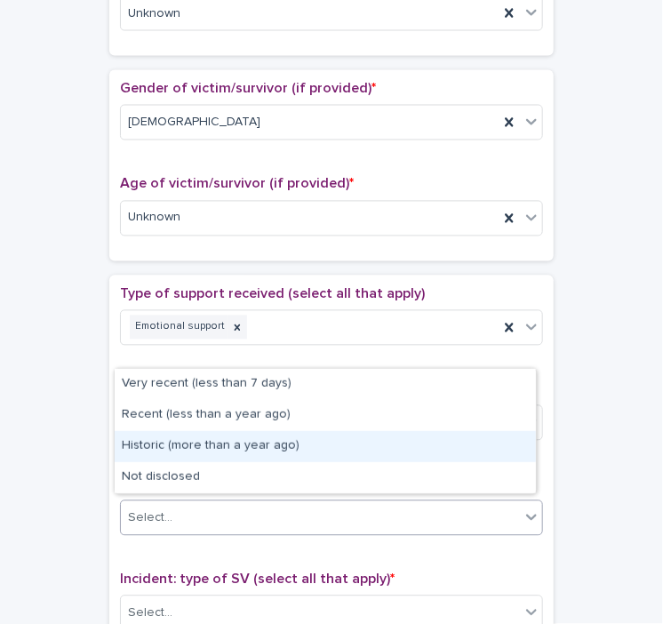
click at [217, 441] on div "Historic (more than a year ago)" at bounding box center [325, 446] width 421 height 31
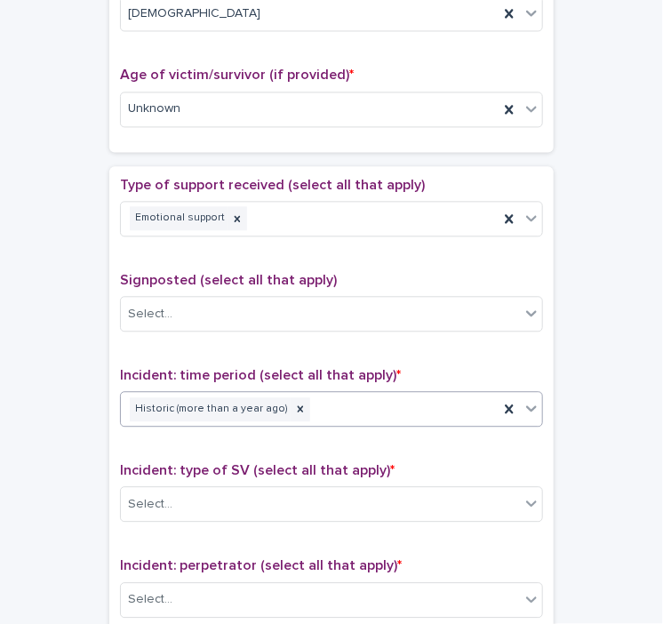
scroll to position [882, 0]
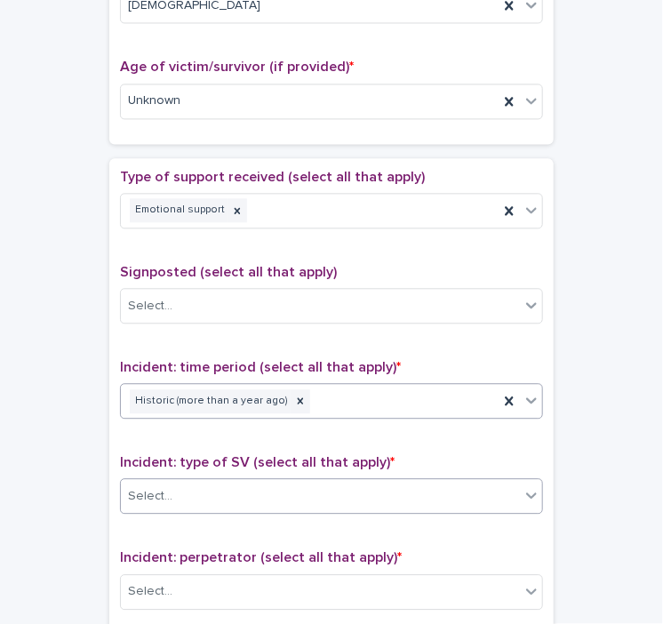
click at [153, 494] on div "Select..." at bounding box center [150, 496] width 44 height 19
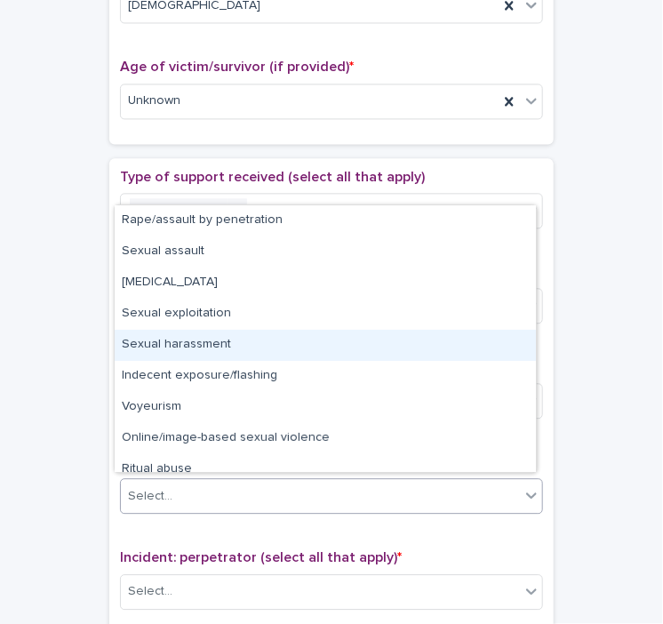
drag, startPoint x: 154, startPoint y: 487, endPoint x: 196, endPoint y: 346, distance: 147.4
click at [196, 346] on div "Sexual harassment" at bounding box center [325, 345] width 421 height 31
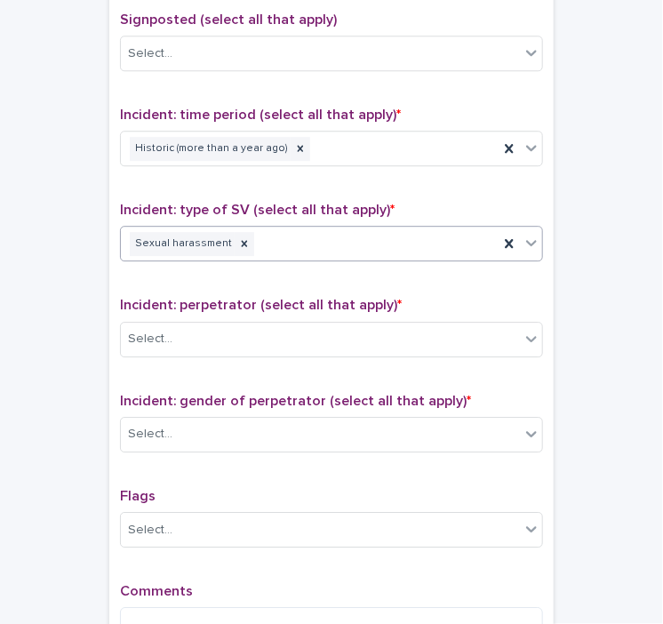
scroll to position [1136, 0]
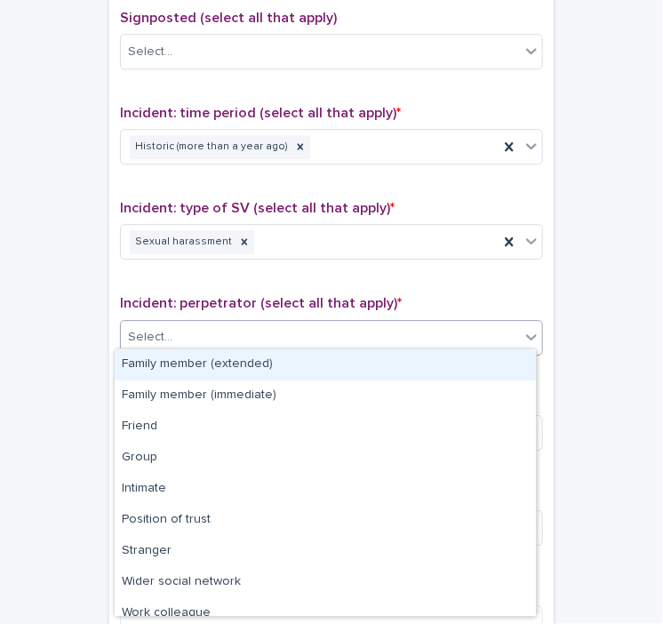
click at [184, 346] on div "Select..." at bounding box center [331, 338] width 423 height 36
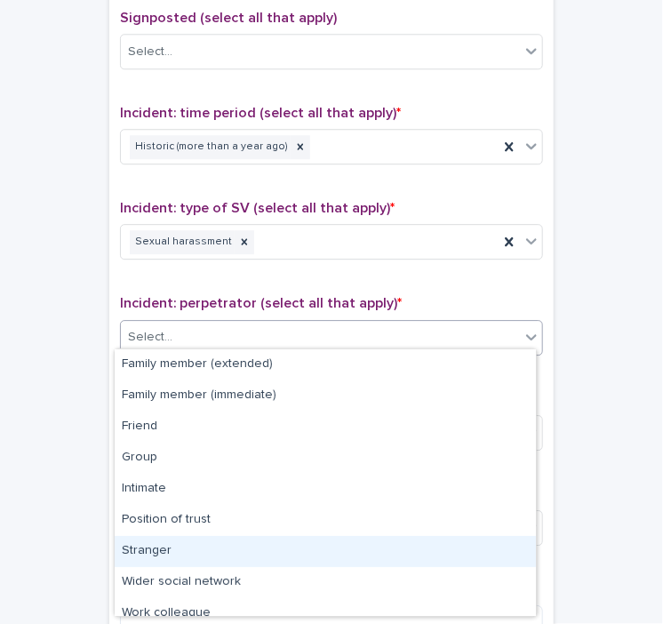
scroll to position [46, 0]
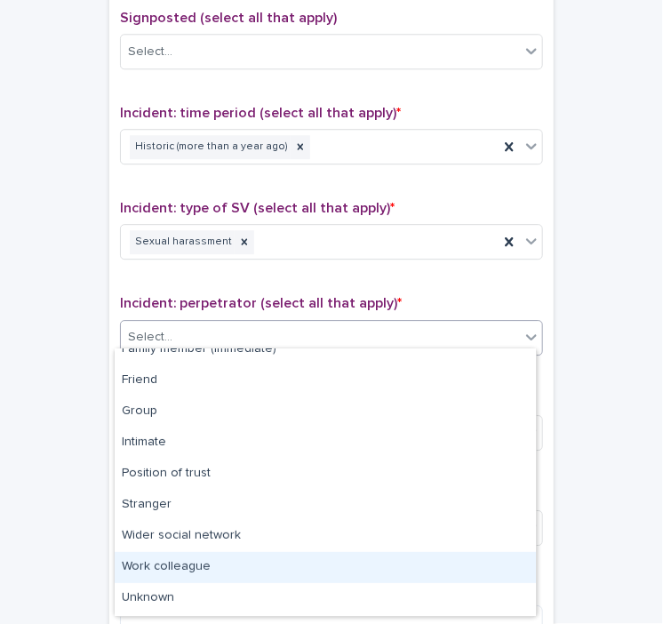
click at [189, 565] on div "Work colleague" at bounding box center [325, 567] width 421 height 31
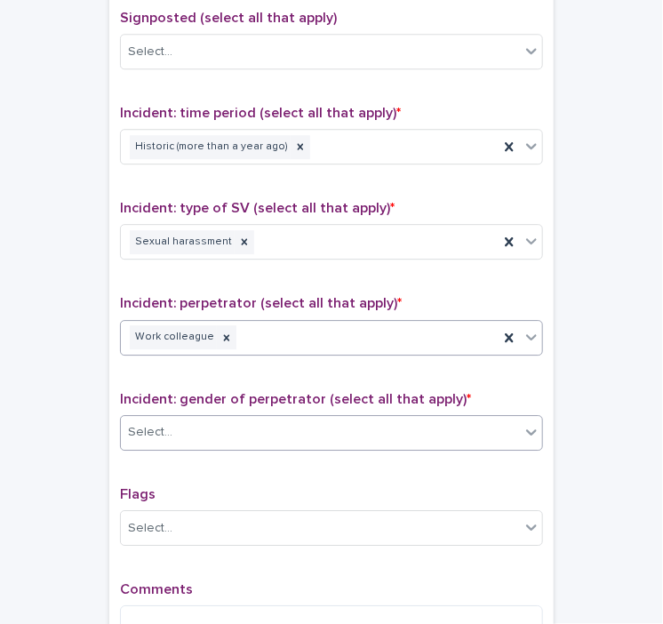
click at [204, 429] on div "Select..." at bounding box center [320, 432] width 399 height 29
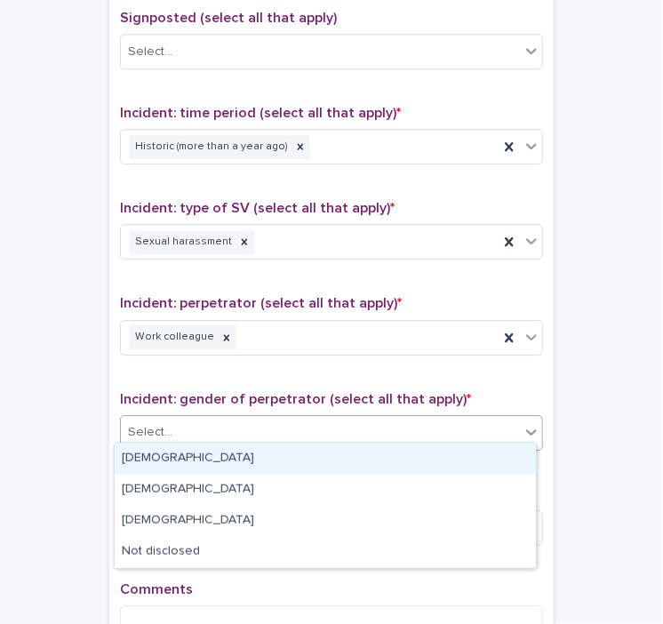
click at [189, 458] on div "[DEMOGRAPHIC_DATA]" at bounding box center [325, 459] width 421 height 31
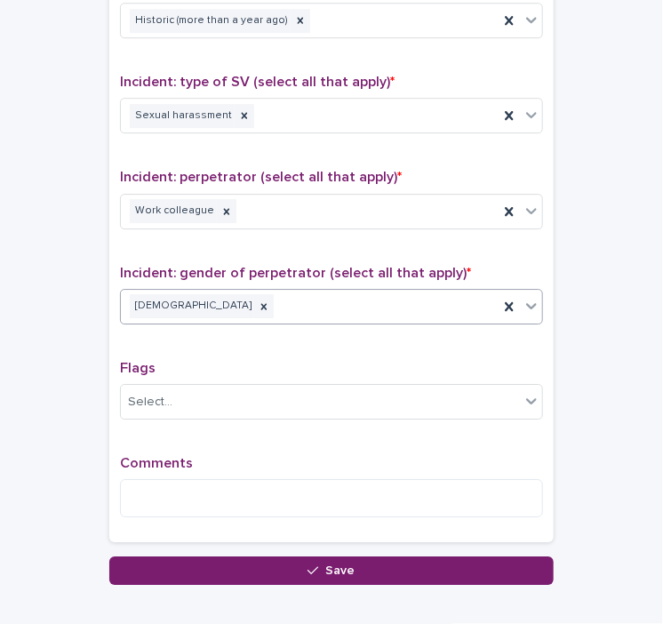
scroll to position [1264, 0]
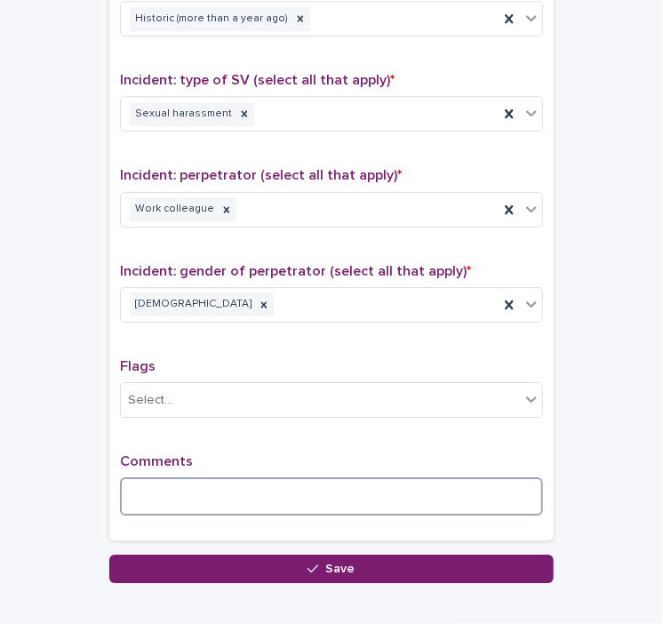
click at [194, 494] on textarea at bounding box center [331, 496] width 423 height 38
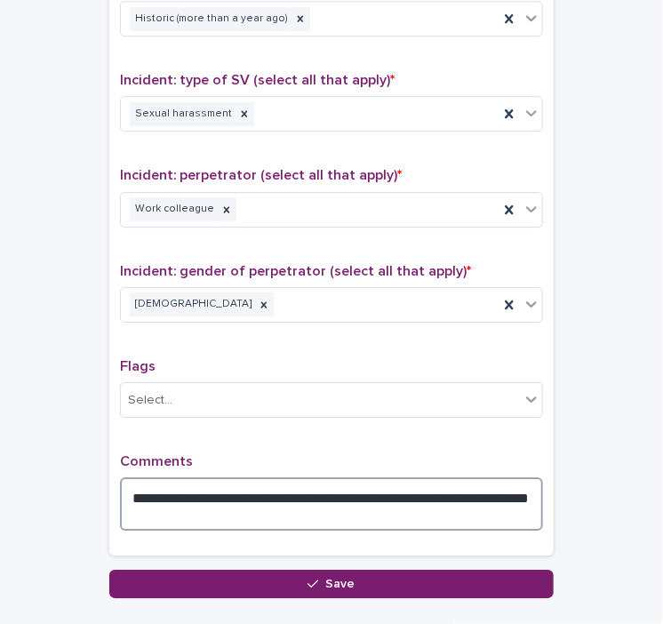
click at [452, 492] on textarea "**********" at bounding box center [331, 503] width 423 height 53
click at [167, 500] on textarea "**********" at bounding box center [331, 503] width 423 height 53
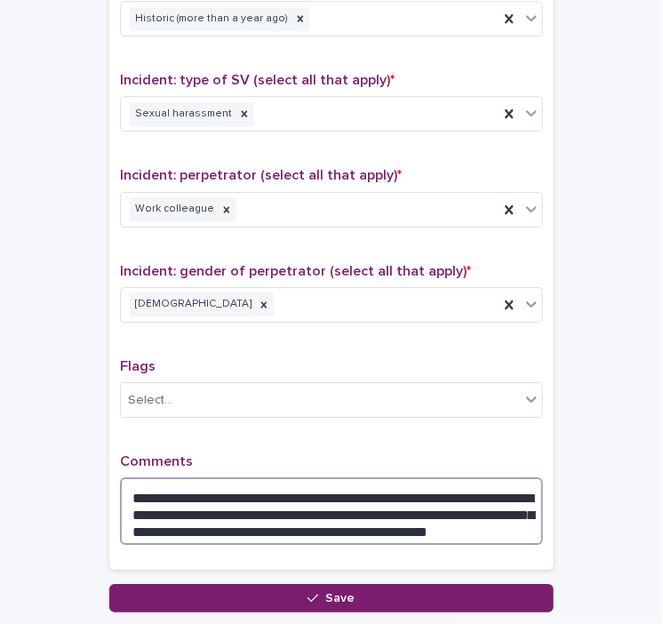
click at [460, 517] on textarea "**********" at bounding box center [331, 511] width 423 height 68
click at [481, 518] on textarea "**********" at bounding box center [331, 511] width 423 height 68
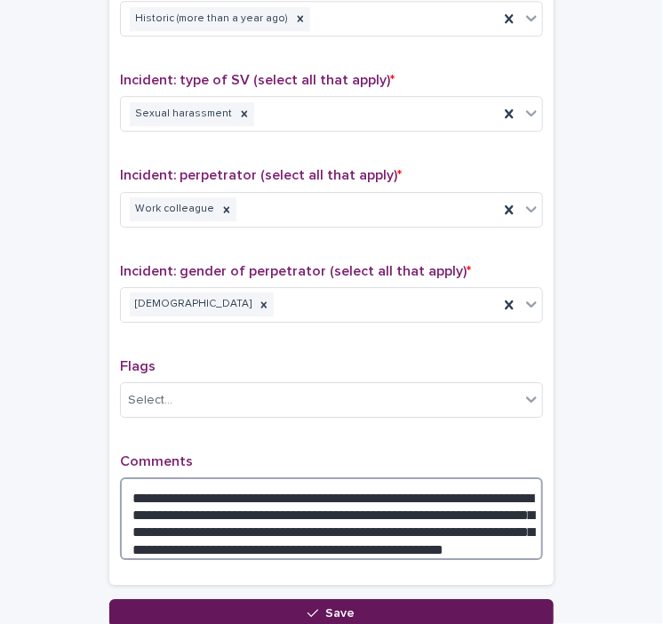
type textarea "**********"
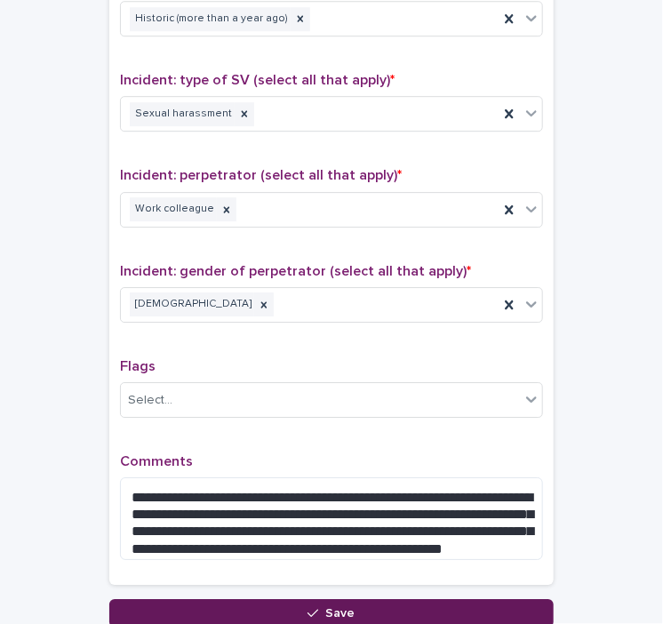
click at [318, 608] on div "button" at bounding box center [317, 613] width 18 height 12
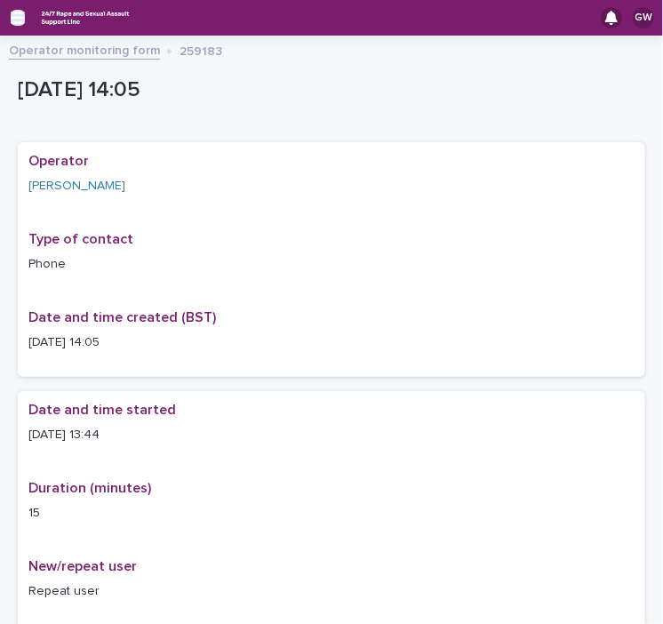
click at [17, 16] on icon "button" at bounding box center [18, 18] width 14 height 16
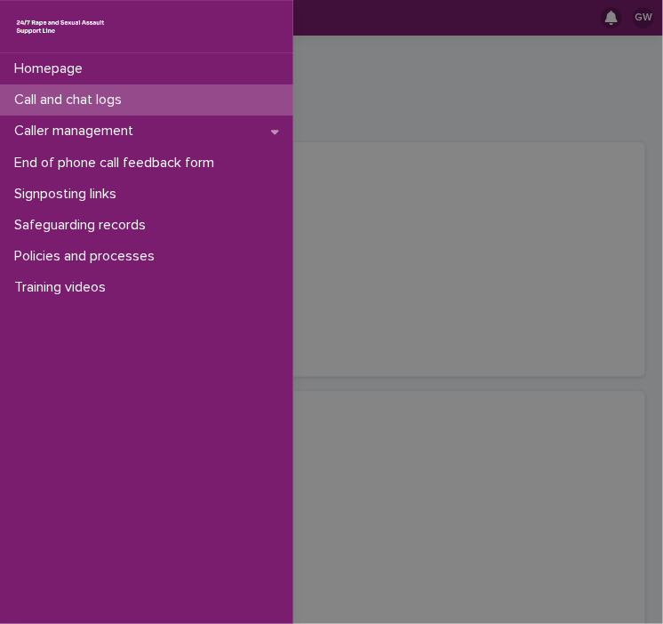
click at [42, 103] on p "Call and chat logs" at bounding box center [71, 100] width 129 height 17
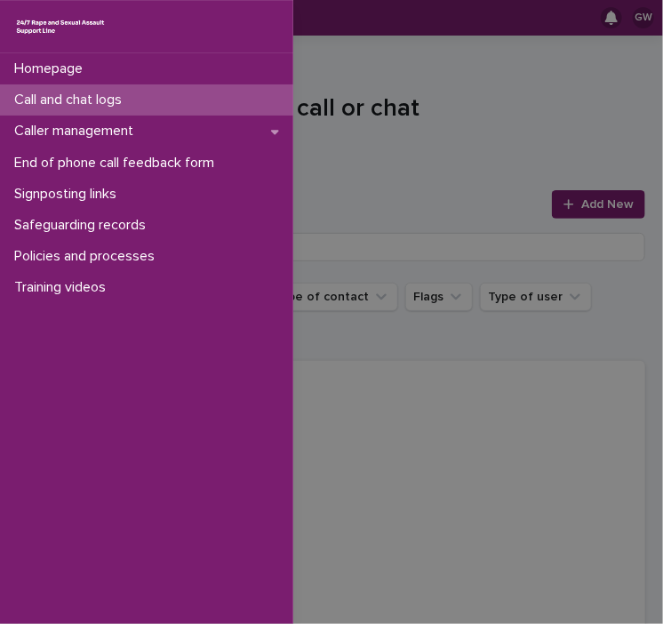
click at [555, 203] on div "Homepage Call and chat logs Caller management End of phone call feedback form S…" at bounding box center [331, 312] width 663 height 624
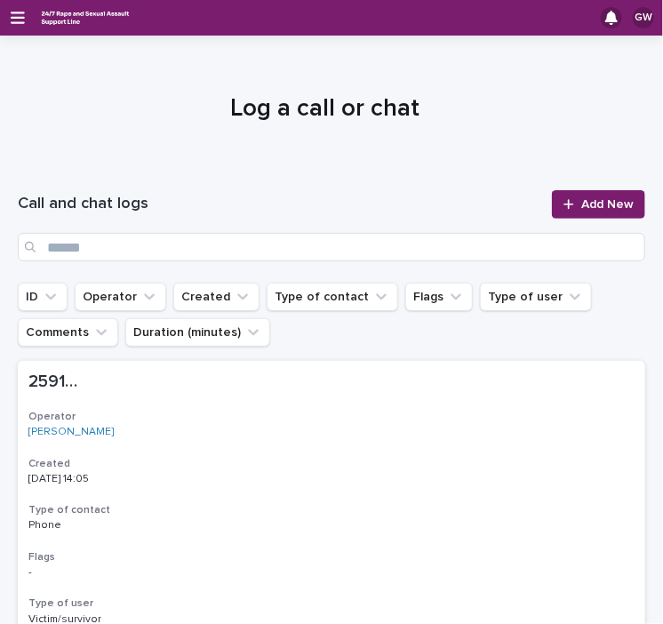
click at [564, 203] on icon at bounding box center [569, 204] width 11 height 12
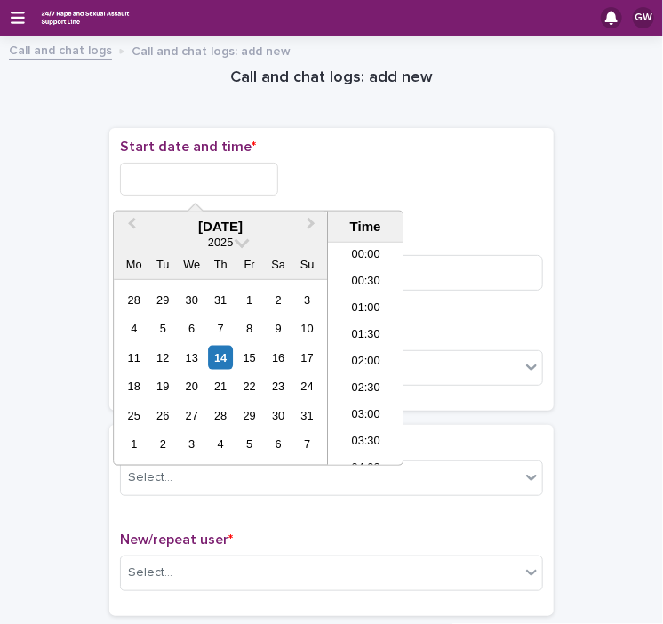
scroll to position [649, 0]
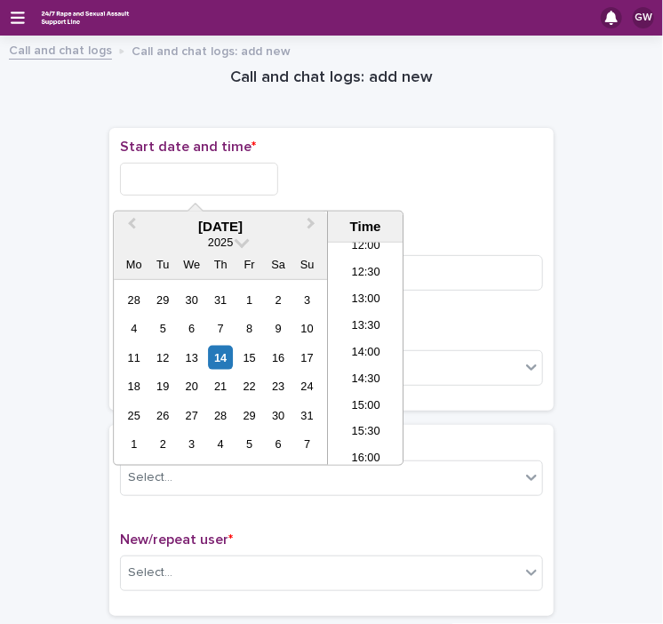
click at [247, 175] on input "text" at bounding box center [199, 179] width 158 height 33
click at [369, 353] on li "14:00" at bounding box center [366, 354] width 76 height 27
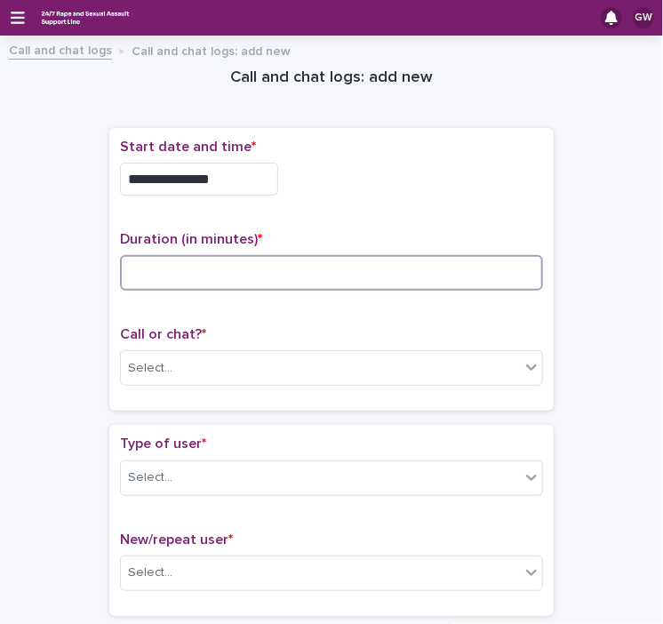
click at [225, 264] on input at bounding box center [331, 273] width 423 height 36
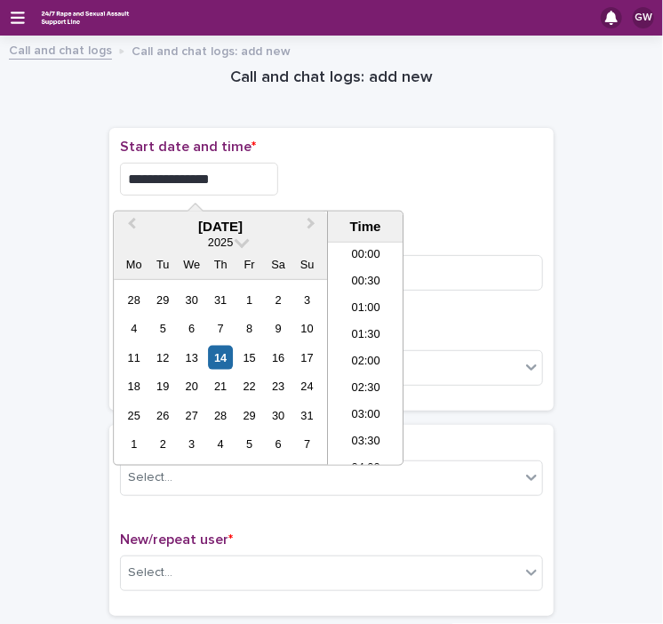
click at [217, 176] on input "**********" at bounding box center [199, 179] width 158 height 33
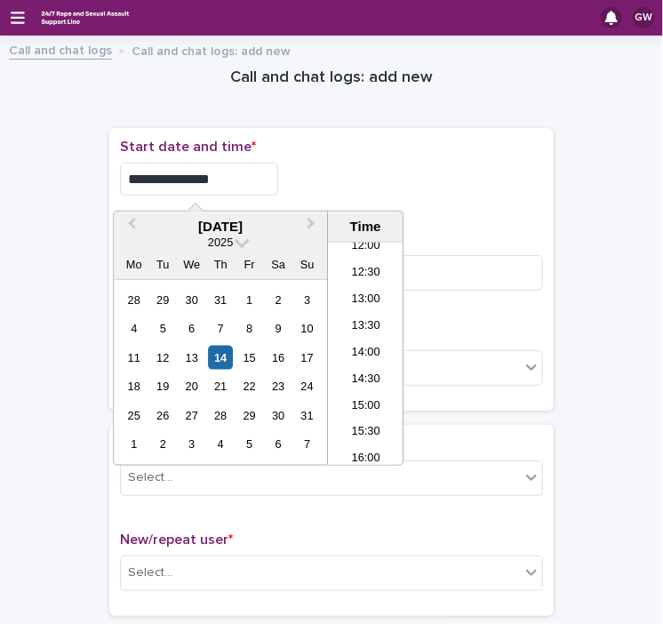
type input "**********"
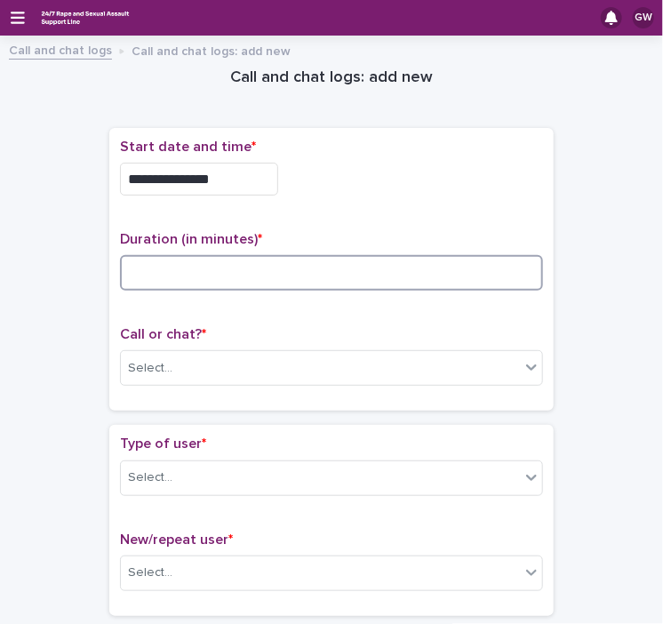
click at [171, 257] on input at bounding box center [331, 273] width 423 height 36
type input "*"
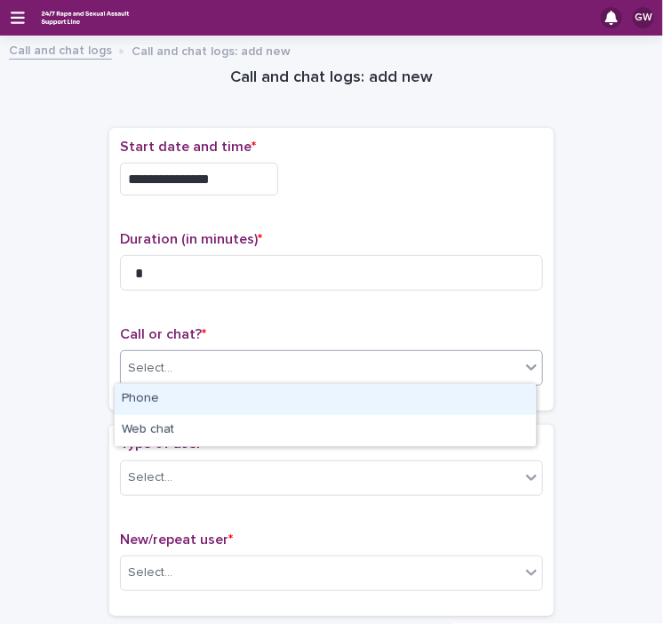
click at [180, 367] on div "Select..." at bounding box center [320, 368] width 399 height 29
click at [173, 398] on div "Phone" at bounding box center [325, 399] width 421 height 31
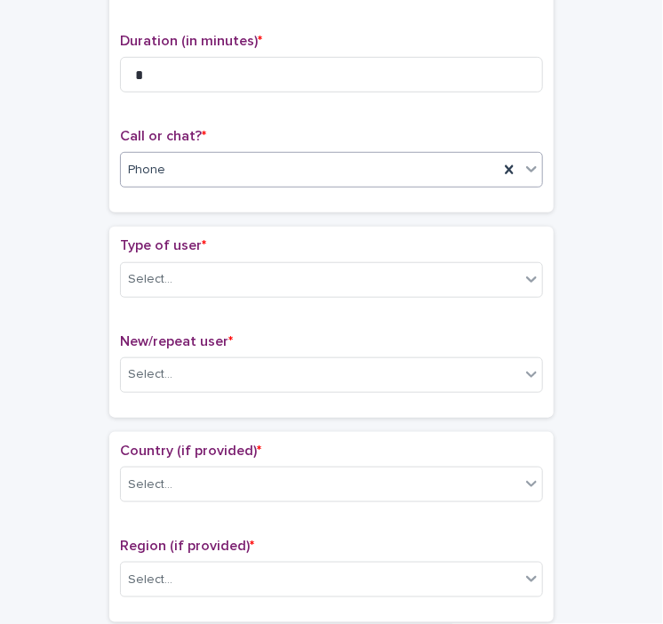
scroll to position [199, 0]
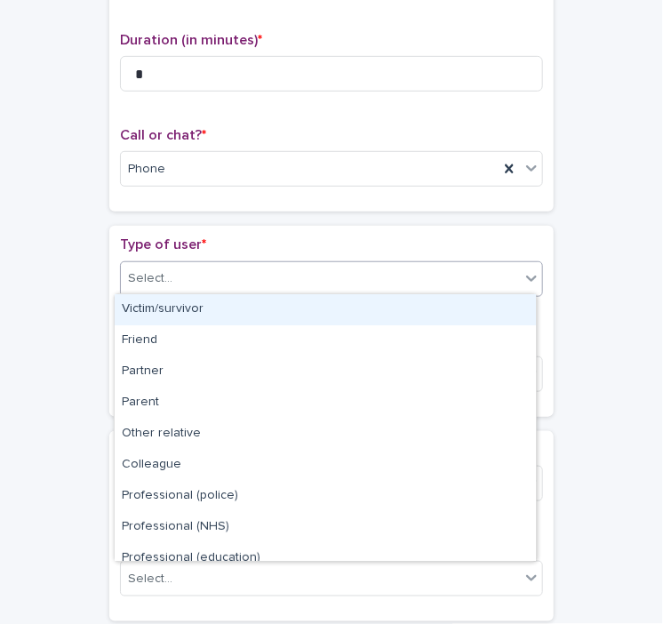
click at [174, 273] on div "Select..." at bounding box center [320, 278] width 399 height 29
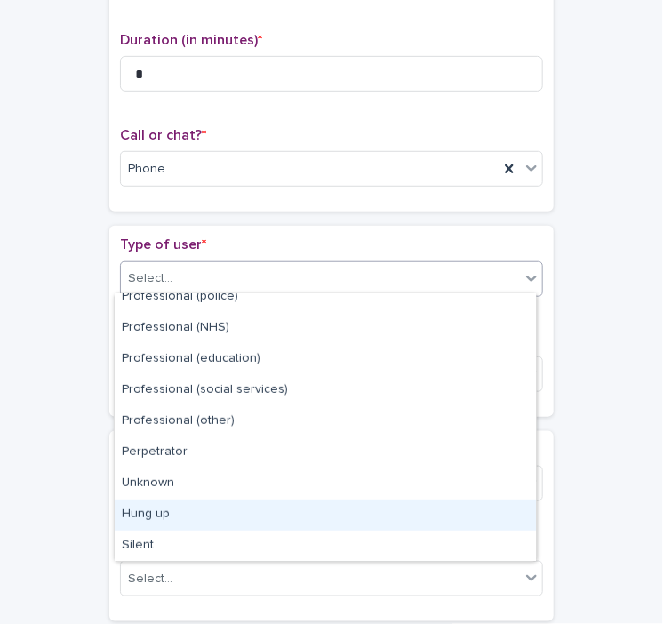
click at [181, 511] on div "Hung up" at bounding box center [325, 515] width 421 height 31
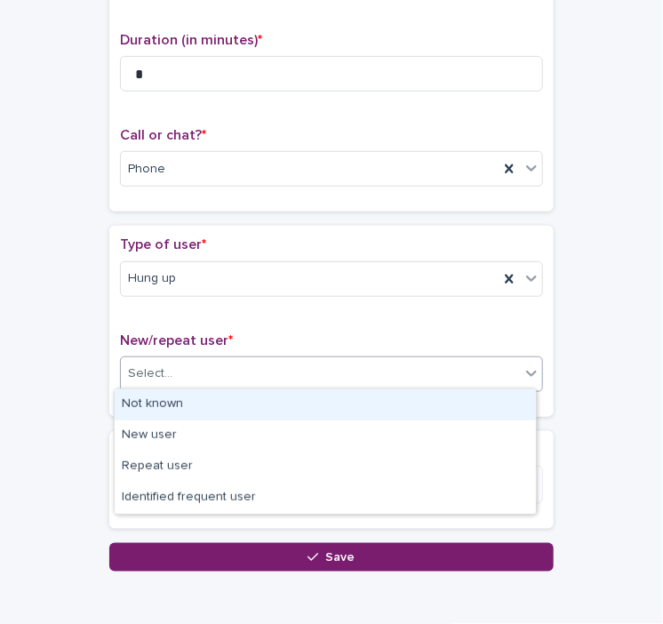
click at [174, 372] on input "text" at bounding box center [175, 373] width 2 height 17
click at [157, 405] on div "Not known" at bounding box center [325, 404] width 421 height 31
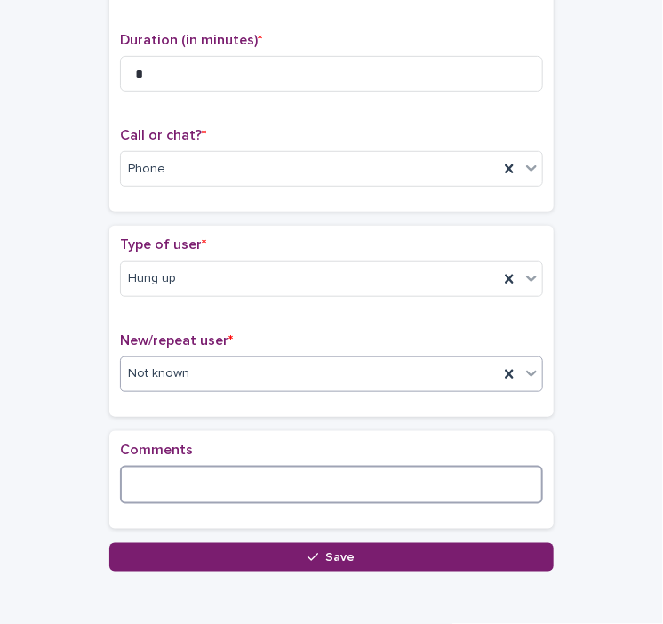
click at [166, 480] on textarea at bounding box center [331, 485] width 423 height 38
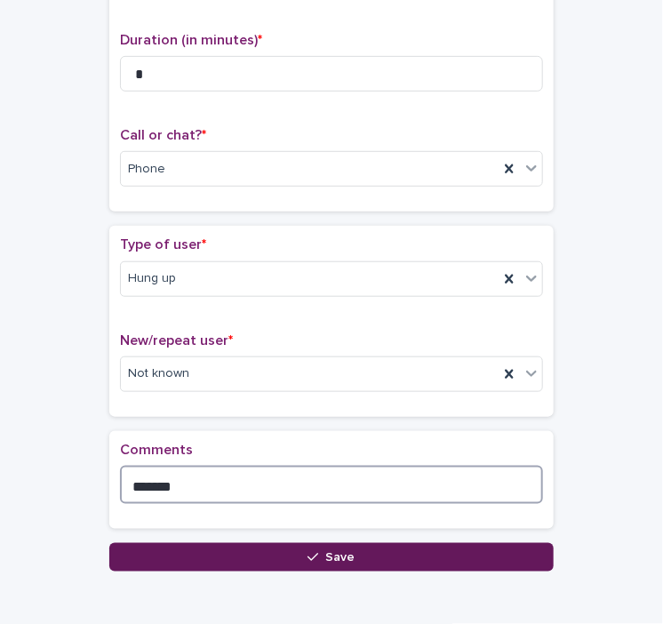
type textarea "*******"
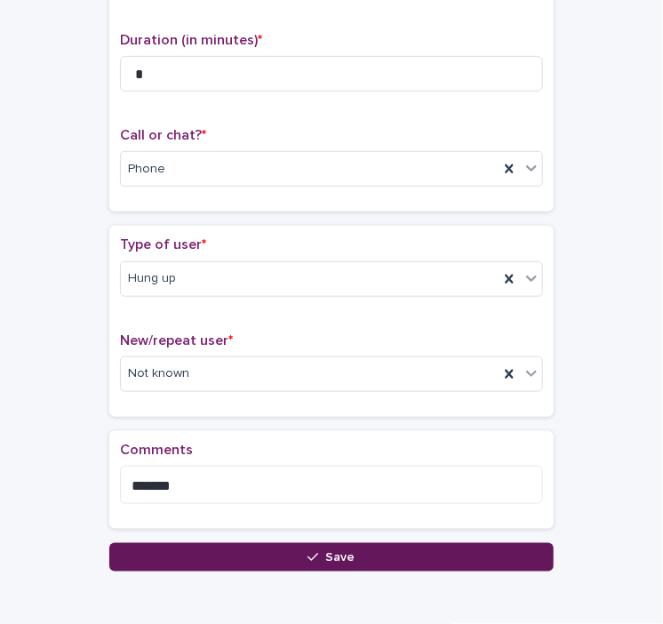
click at [228, 552] on button "Save" at bounding box center [331, 557] width 445 height 28
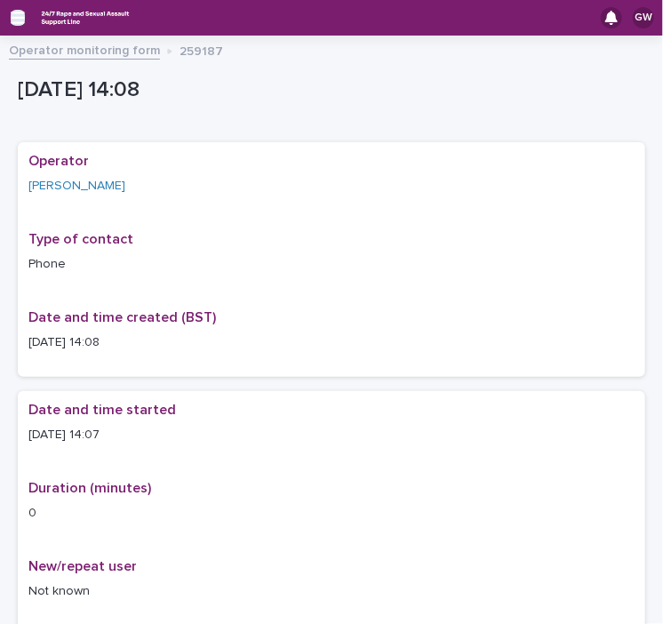
click at [12, 25] on icon "button" at bounding box center [18, 18] width 14 height 16
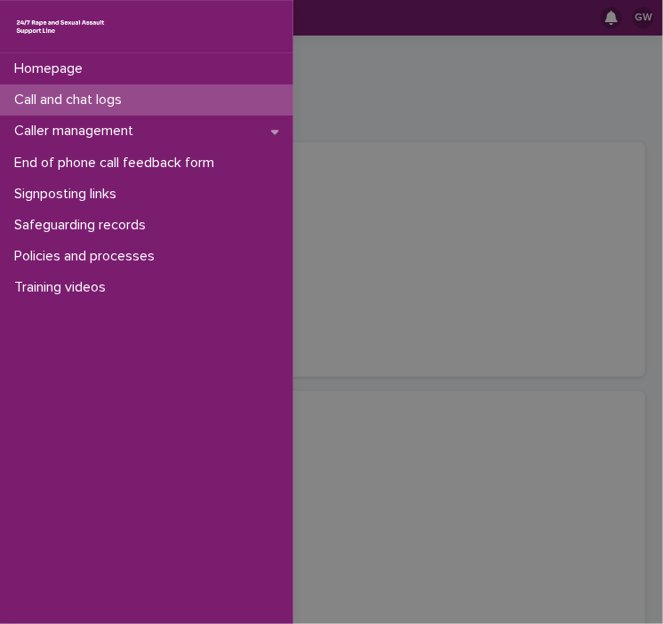
click at [86, 98] on p "Call and chat logs" at bounding box center [71, 100] width 129 height 17
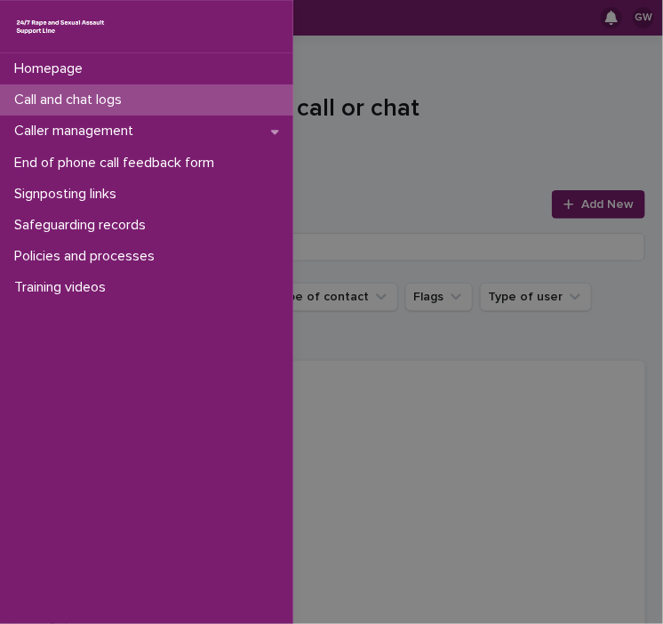
click at [557, 202] on div "Homepage Call and chat logs Caller management End of phone call feedback form S…" at bounding box center [331, 312] width 663 height 624
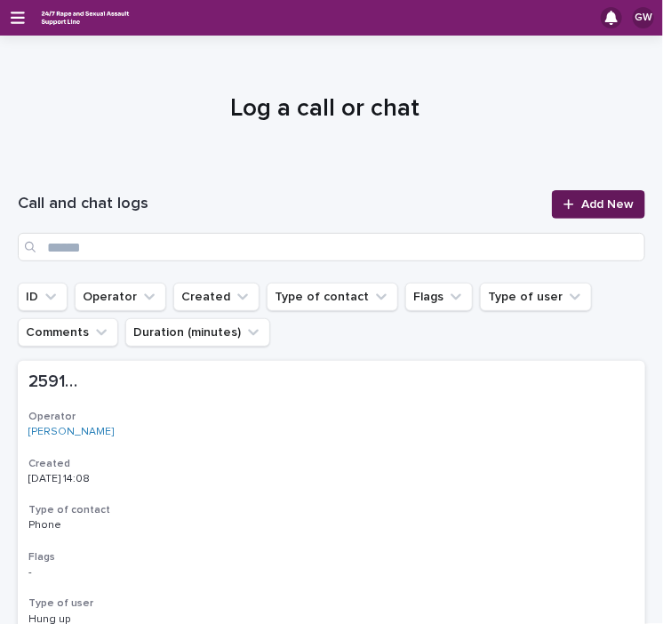
click at [564, 204] on icon at bounding box center [569, 204] width 10 height 10
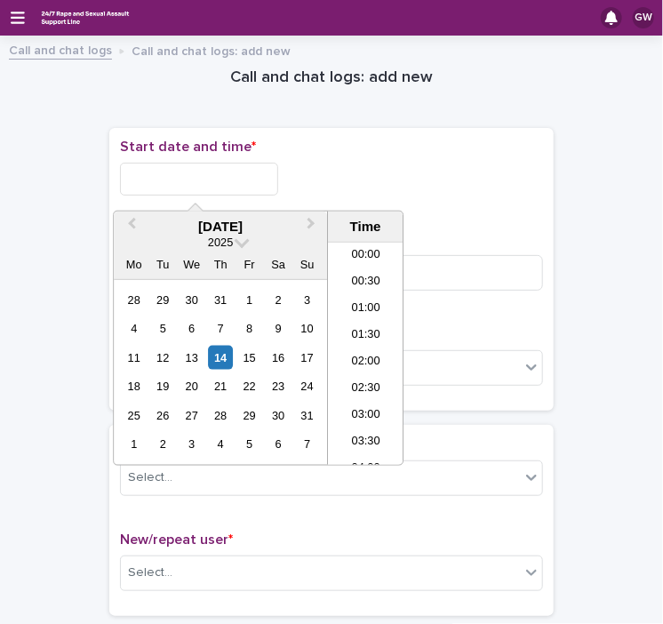
scroll to position [649, 0]
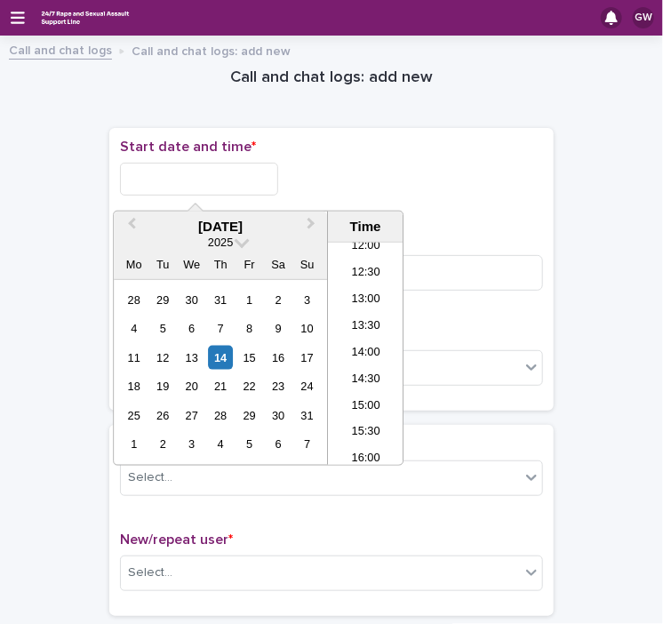
click at [224, 178] on input "text" at bounding box center [199, 179] width 158 height 33
click at [357, 354] on li "14:00" at bounding box center [366, 354] width 76 height 27
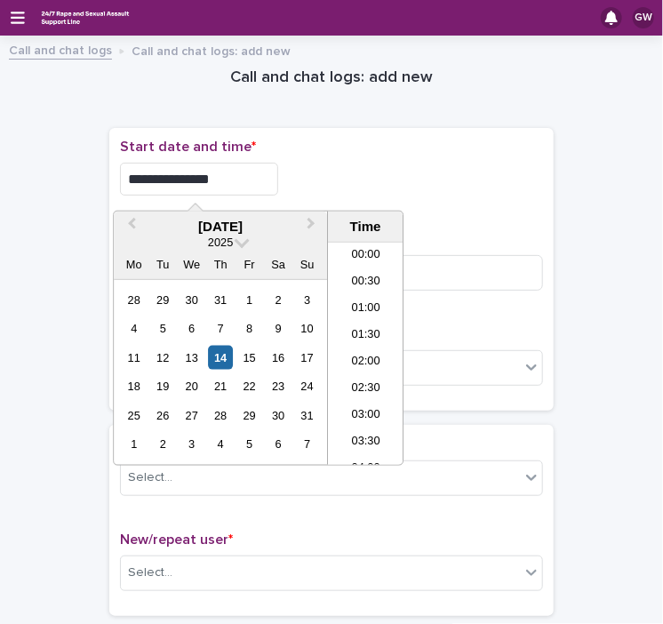
click at [215, 172] on input "**********" at bounding box center [199, 179] width 158 height 33
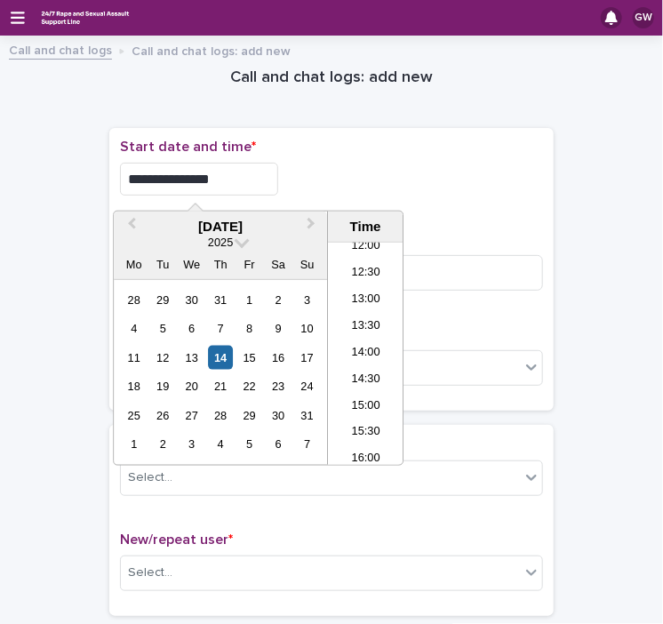
type input "**********"
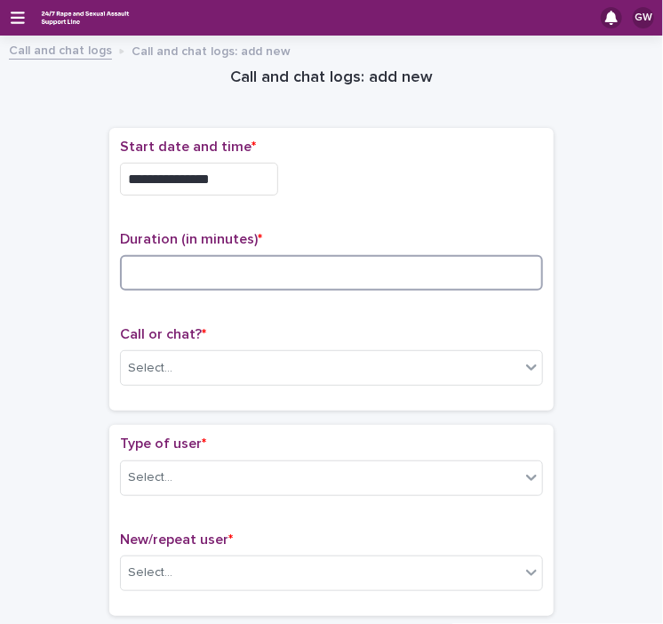
click at [130, 260] on input at bounding box center [331, 273] width 423 height 36
type input "*"
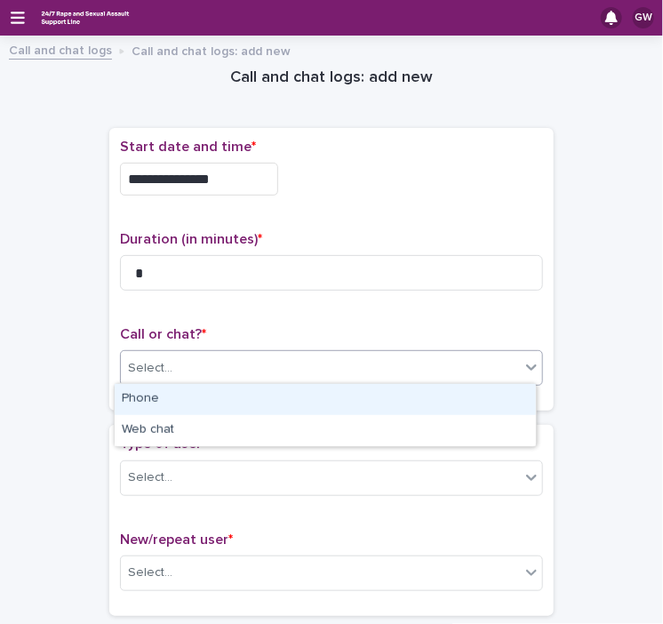
click at [163, 364] on div "Select..." at bounding box center [150, 368] width 44 height 19
click at [152, 391] on div "Phone" at bounding box center [325, 399] width 421 height 31
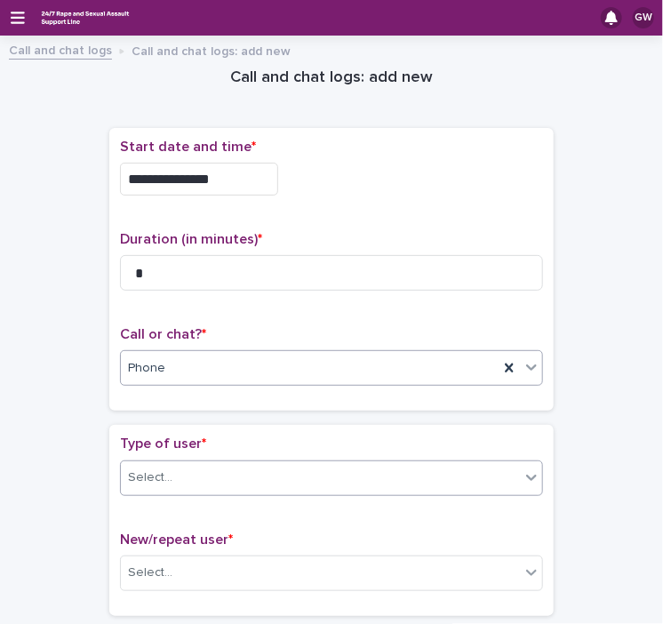
click at [167, 480] on div "Select..." at bounding box center [320, 477] width 399 height 29
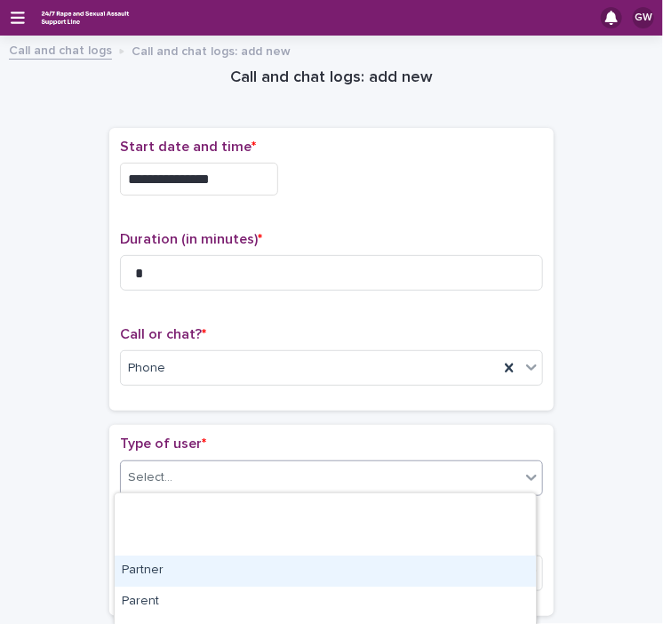
scroll to position [334, 0]
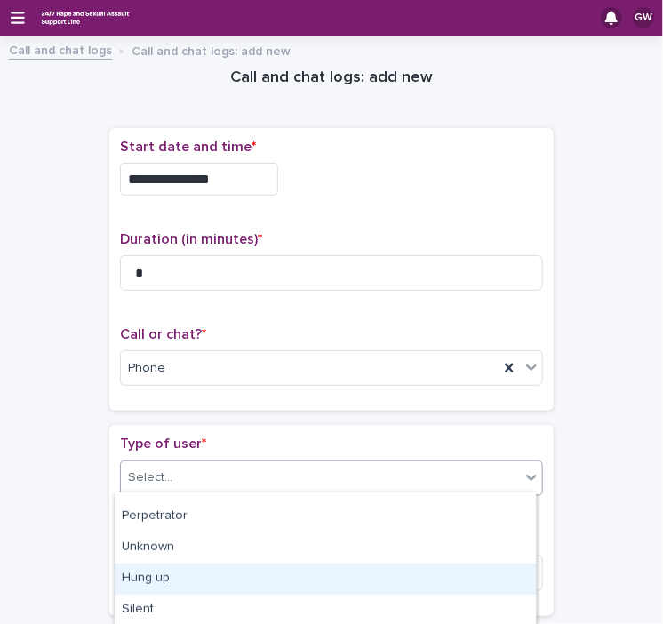
click at [190, 581] on div "Hung up" at bounding box center [325, 579] width 421 height 31
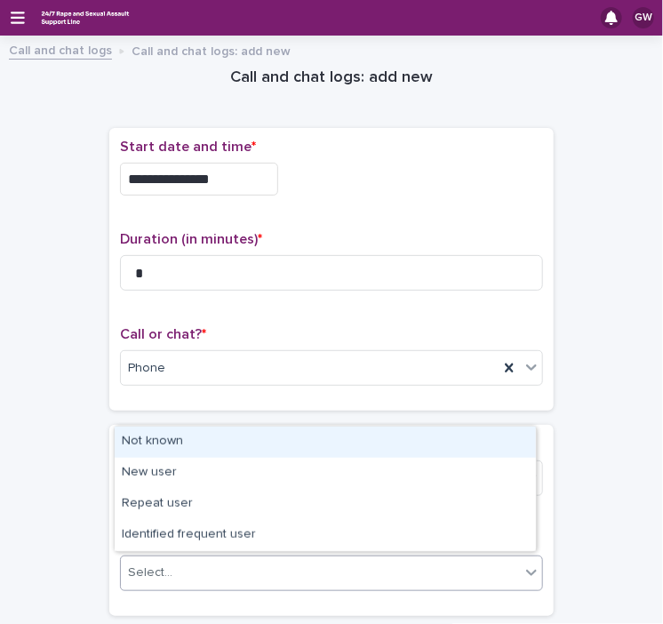
click at [181, 564] on div "Select..." at bounding box center [320, 572] width 399 height 29
click at [198, 433] on div "Not known" at bounding box center [325, 442] width 421 height 31
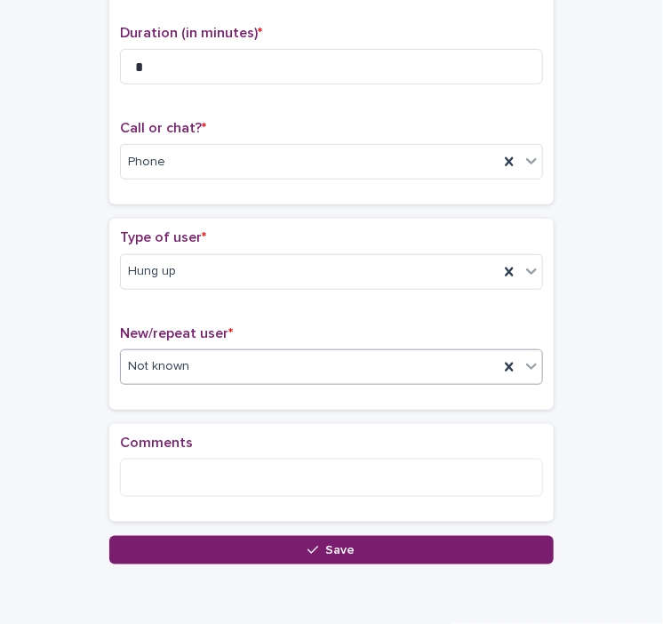
scroll to position [282, 0]
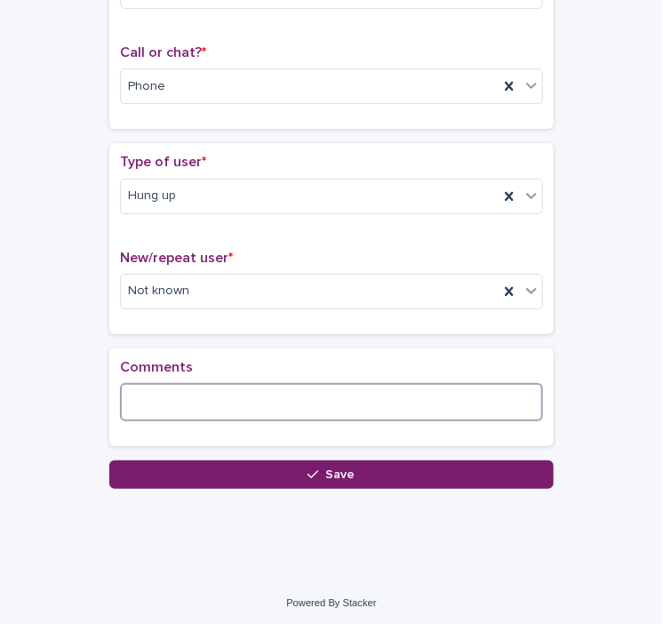
click at [232, 387] on textarea at bounding box center [331, 402] width 423 height 38
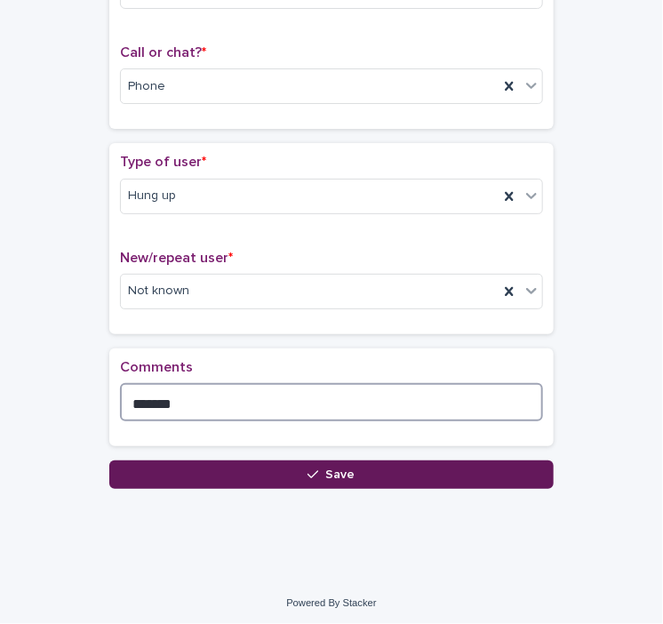
type textarea "*******"
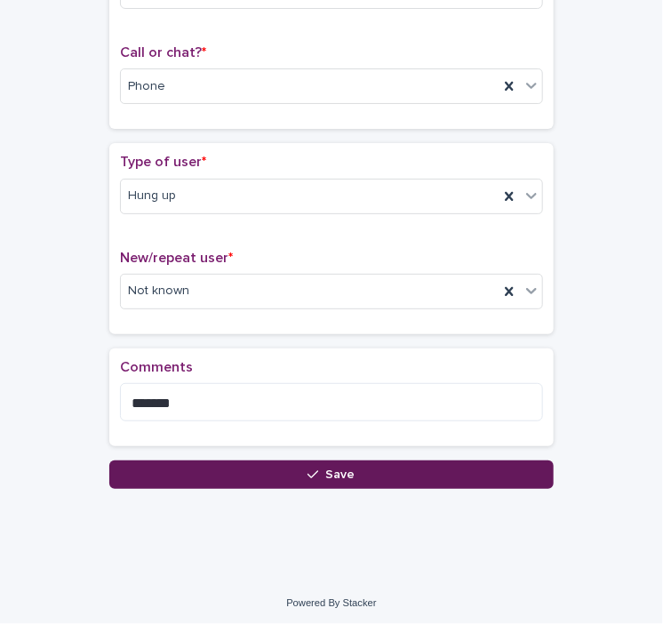
click at [293, 461] on button "Save" at bounding box center [331, 475] width 445 height 28
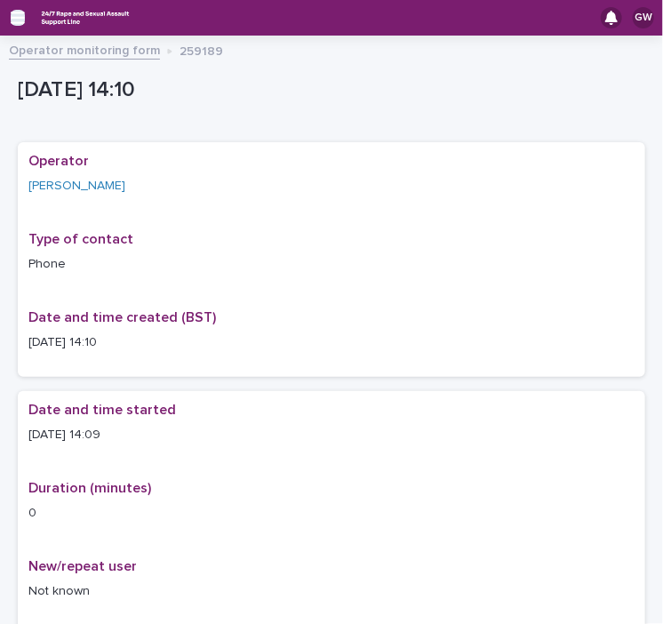
click at [23, 18] on icon "button" at bounding box center [18, 18] width 14 height 12
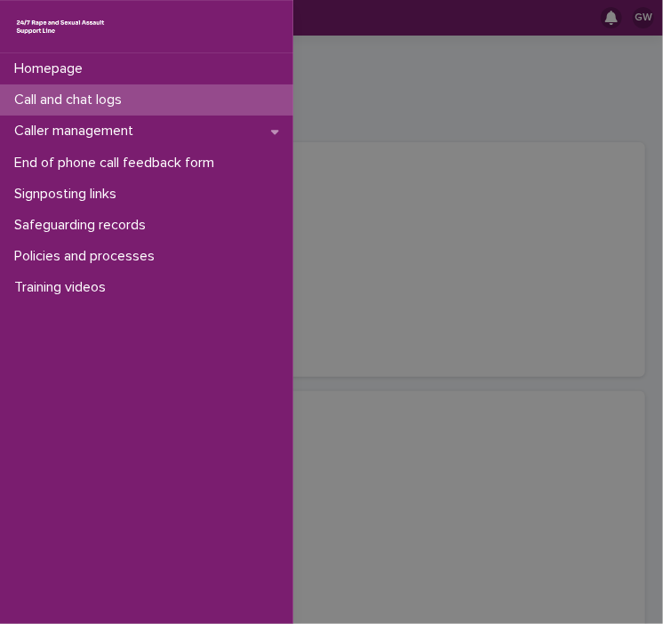
click at [242, 99] on div "Call and chat logs" at bounding box center [146, 99] width 293 height 31
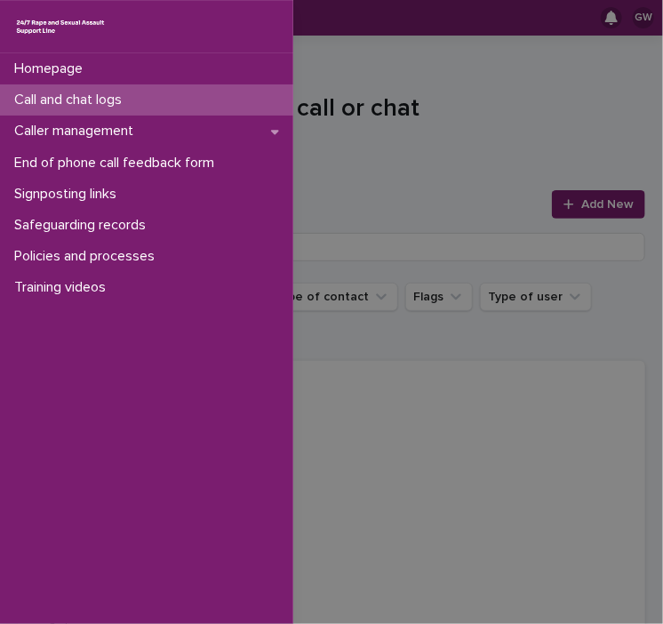
click at [556, 213] on div "Homepage Call and chat logs Caller management End of phone call feedback form S…" at bounding box center [331, 312] width 663 height 624
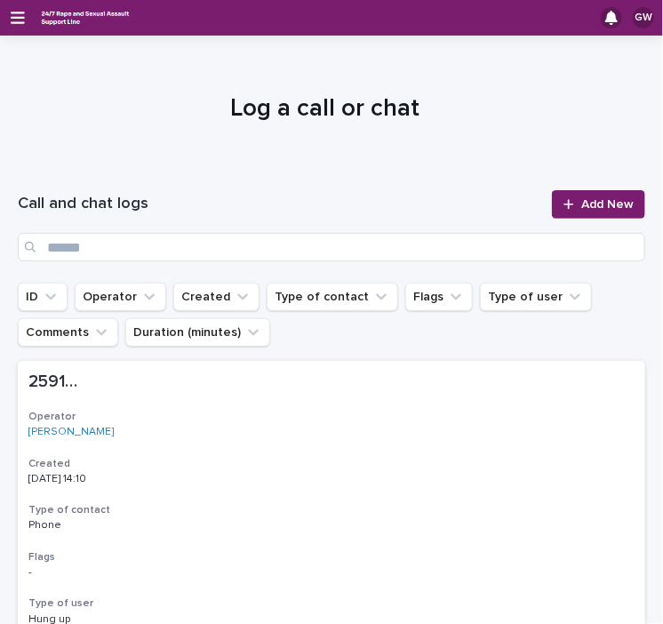
click at [556, 213] on link "Add New" at bounding box center [598, 204] width 93 height 28
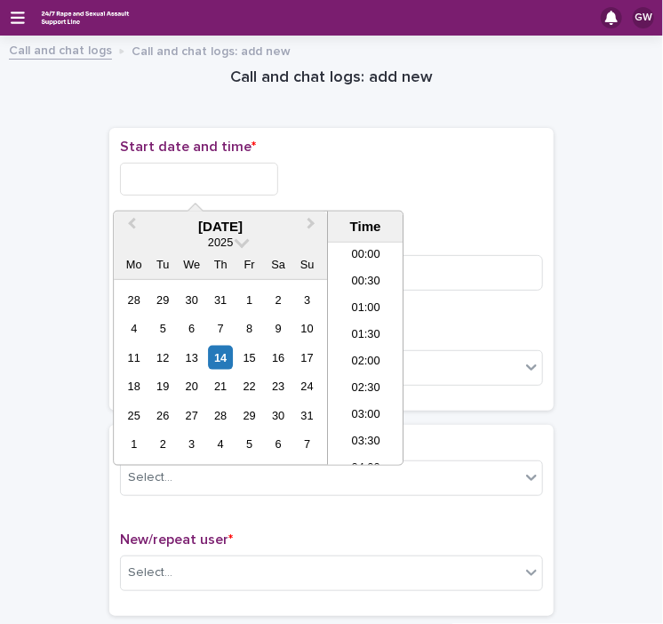
click at [260, 174] on input "text" at bounding box center [199, 179] width 158 height 33
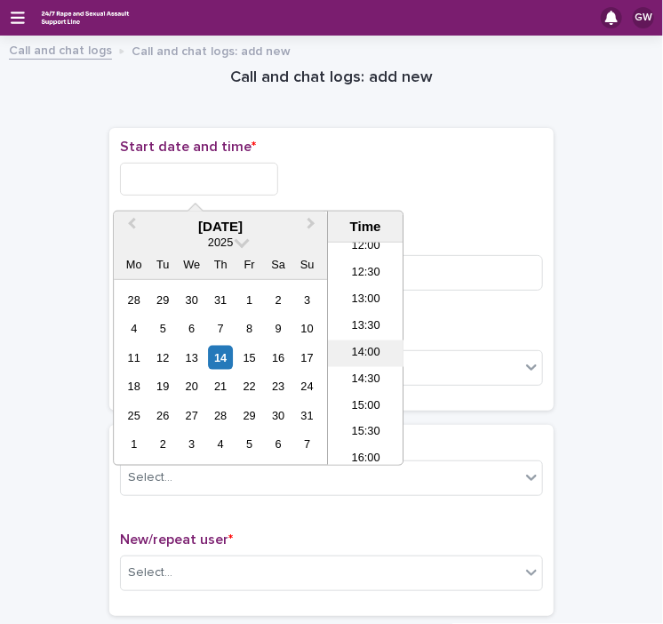
click at [358, 353] on li "14:00" at bounding box center [366, 354] width 76 height 27
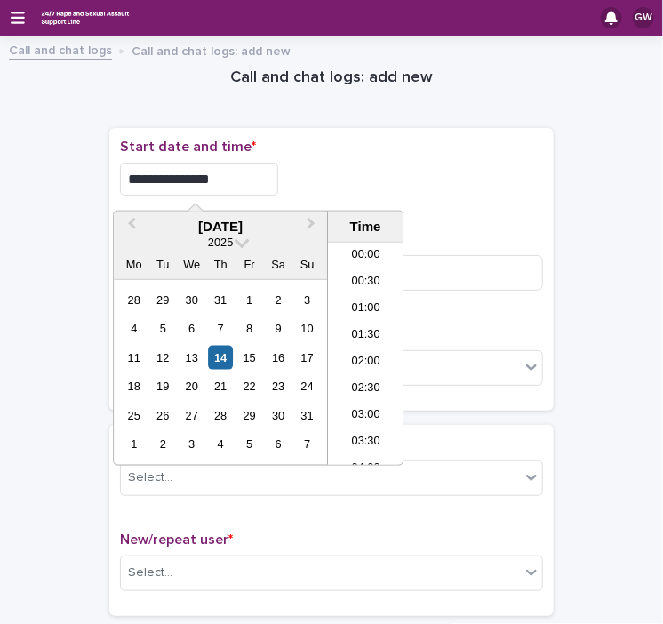
click at [219, 186] on input "**********" at bounding box center [199, 179] width 158 height 33
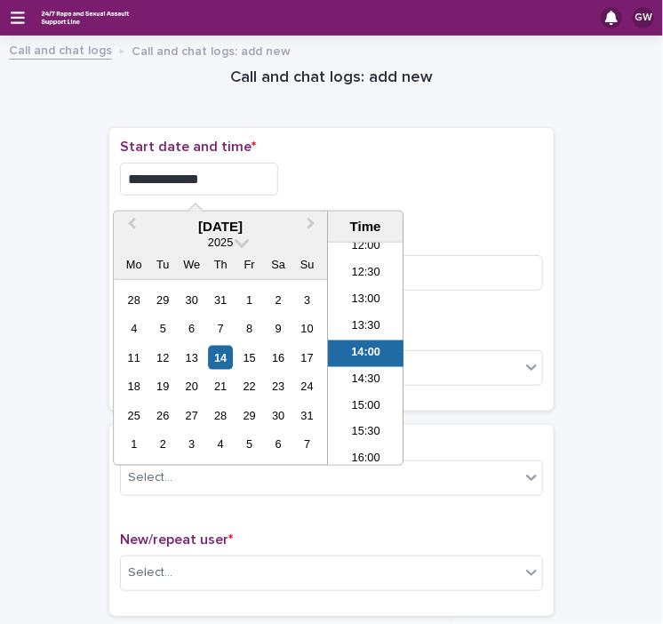
drag, startPoint x: 219, startPoint y: 186, endPoint x: 43, endPoint y: 187, distance: 176.0
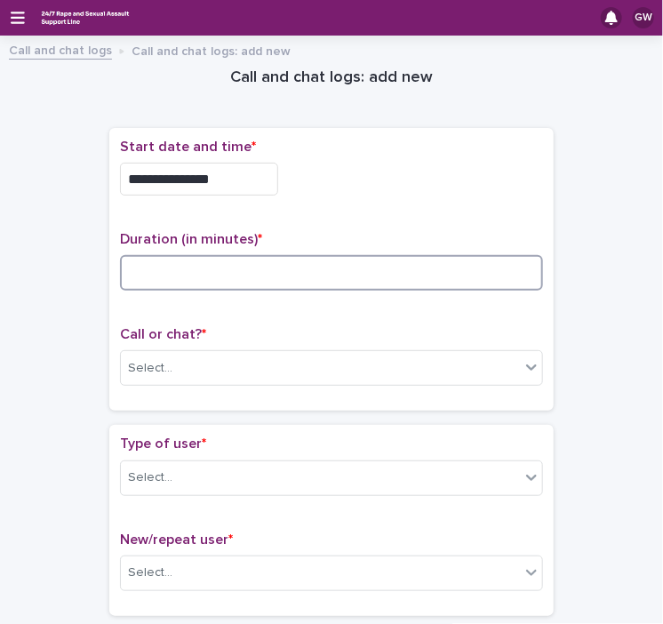
click at [136, 269] on input at bounding box center [331, 273] width 423 height 36
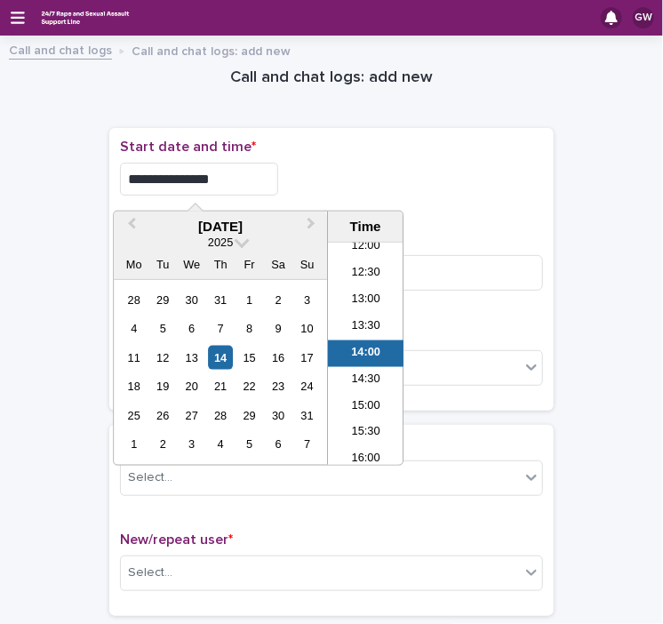
click at [219, 177] on input "**********" at bounding box center [199, 179] width 158 height 33
type input "**********"
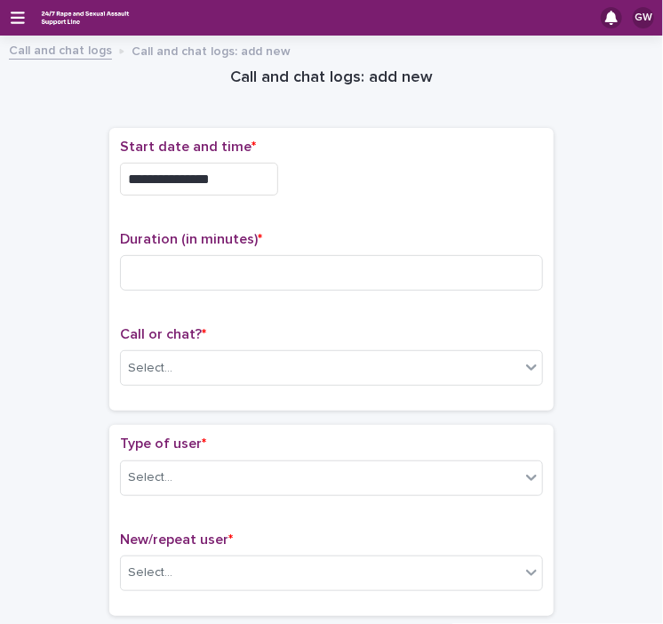
drag, startPoint x: 76, startPoint y: 347, endPoint x: 116, endPoint y: 322, distance: 47.9
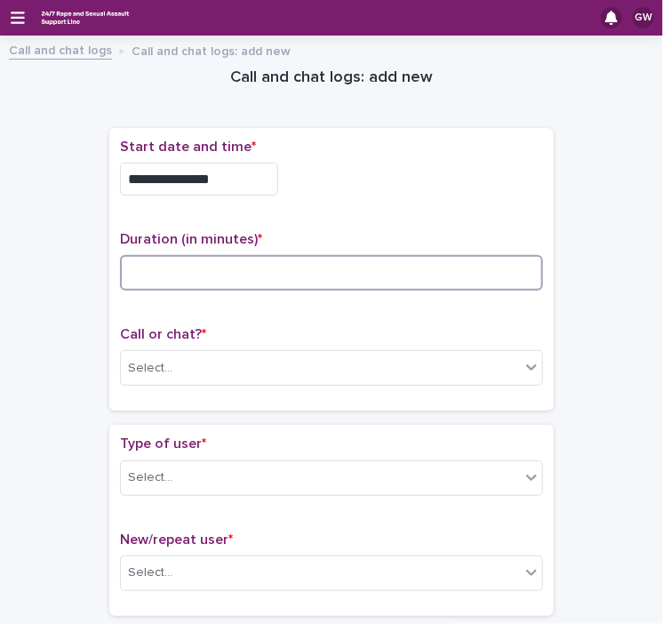
drag, startPoint x: 116, startPoint y: 322, endPoint x: 309, endPoint y: 271, distance: 199.5
click at [309, 271] on input at bounding box center [331, 273] width 423 height 36
type input "*"
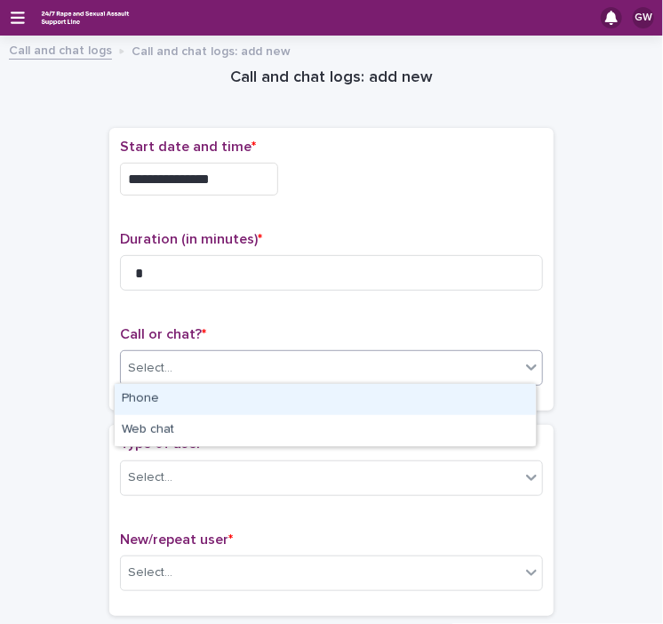
click at [252, 356] on div "Select..." at bounding box center [320, 368] width 399 height 29
click at [212, 395] on div "Phone" at bounding box center [325, 399] width 421 height 31
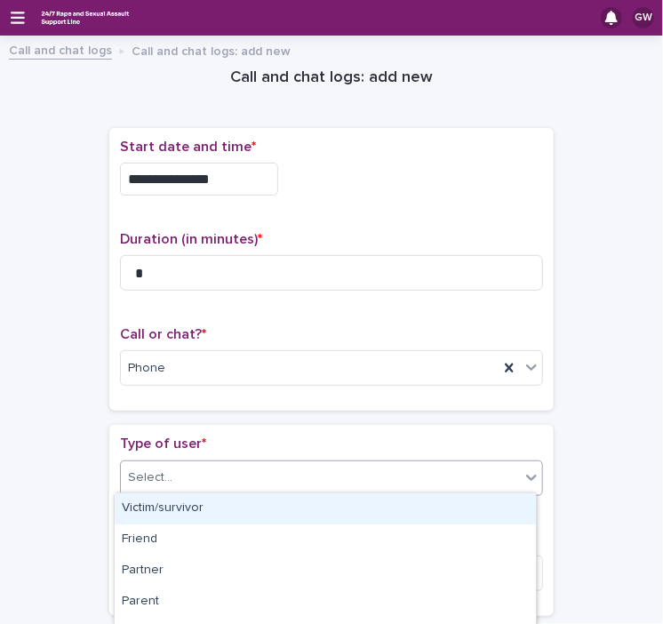
click at [174, 475] on input "text" at bounding box center [175, 477] width 2 height 17
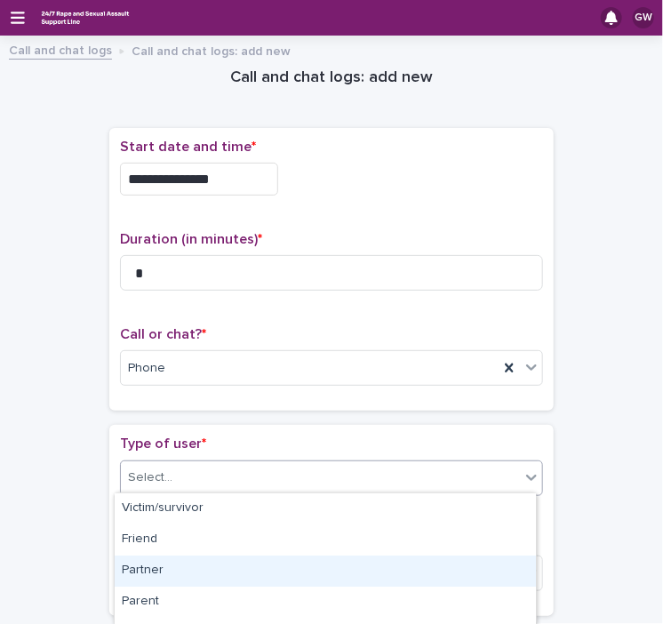
scroll to position [334, 0]
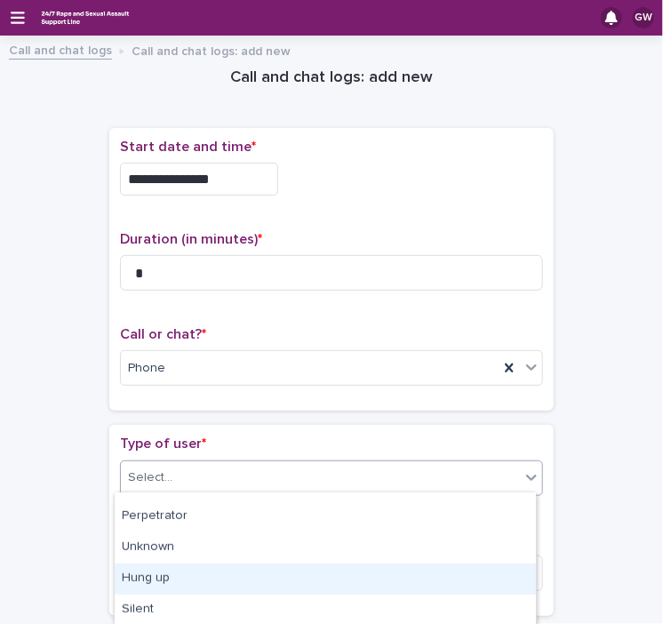
click at [174, 575] on div "Hung up" at bounding box center [325, 579] width 421 height 31
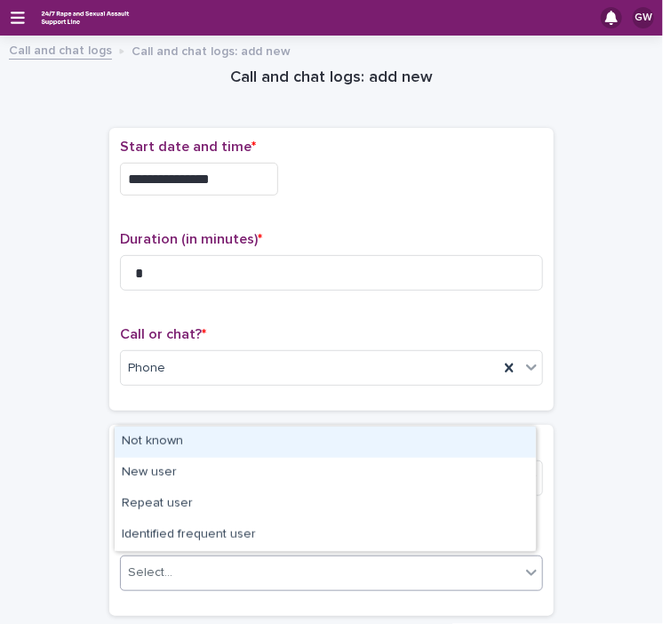
drag, startPoint x: 174, startPoint y: 575, endPoint x: 153, endPoint y: 443, distance: 134.2
click at [153, 443] on div "Not known" at bounding box center [325, 442] width 421 height 31
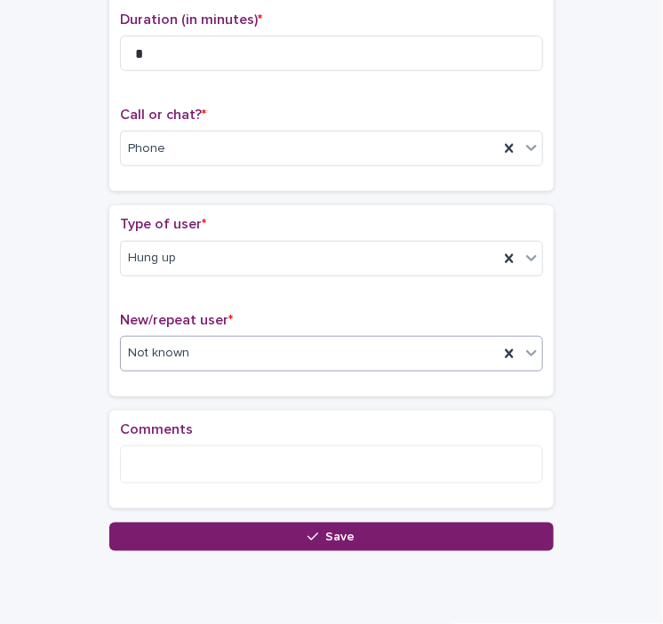
scroll to position [282, 0]
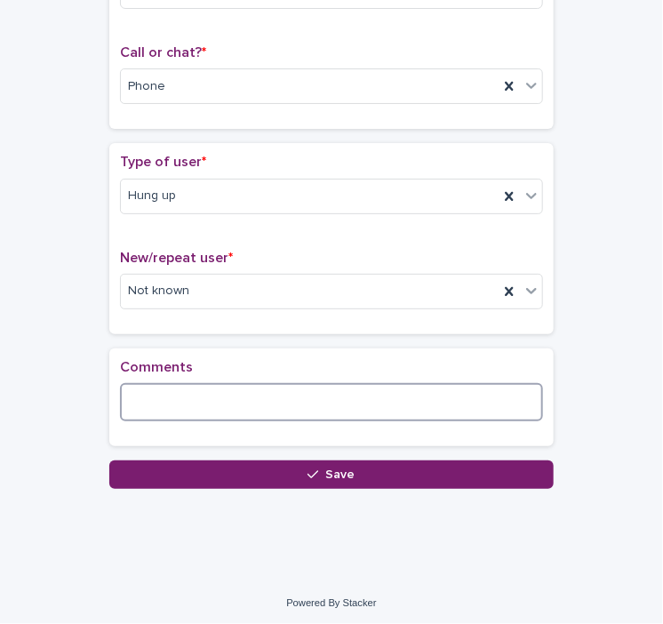
click at [235, 396] on textarea at bounding box center [331, 402] width 423 height 38
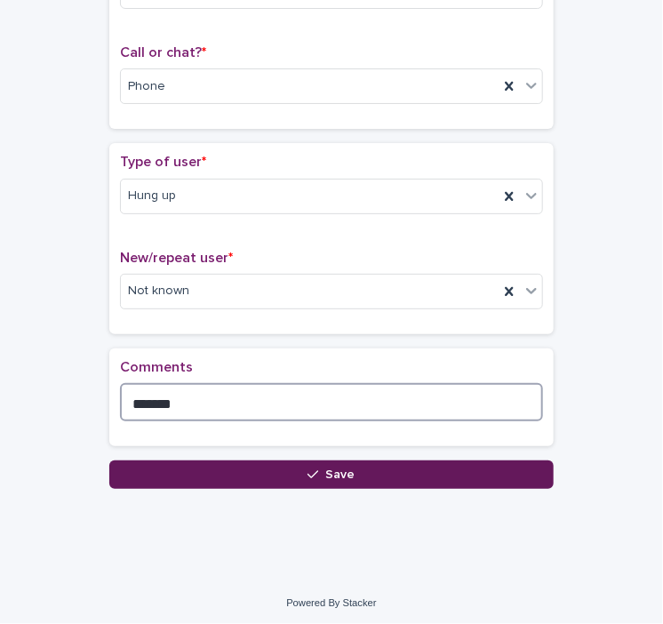
type textarea "*******"
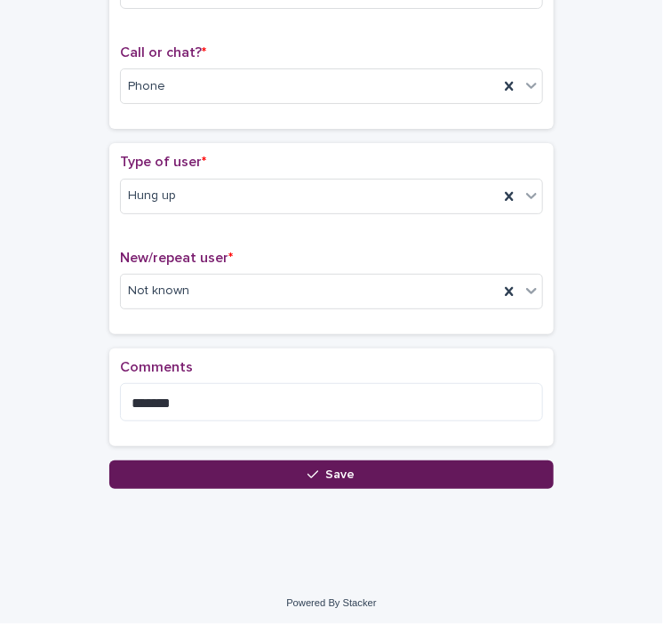
click at [325, 461] on button "Save" at bounding box center [331, 475] width 445 height 28
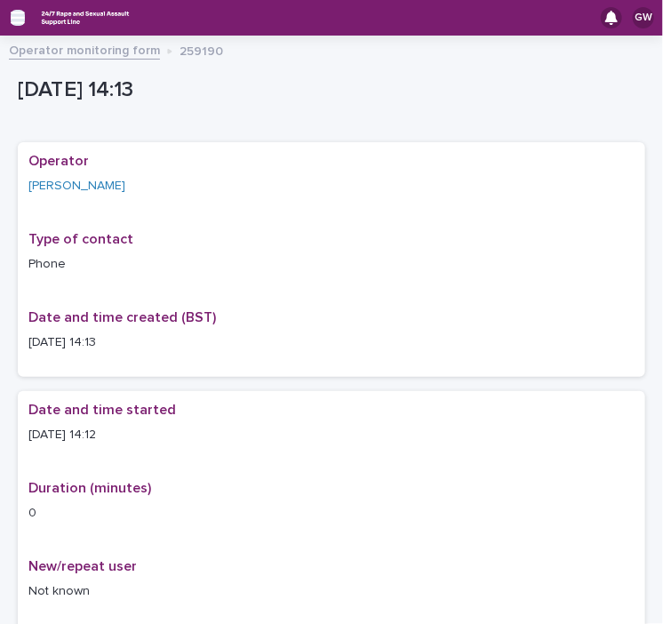
click at [21, 18] on icon "button" at bounding box center [18, 18] width 14 height 12
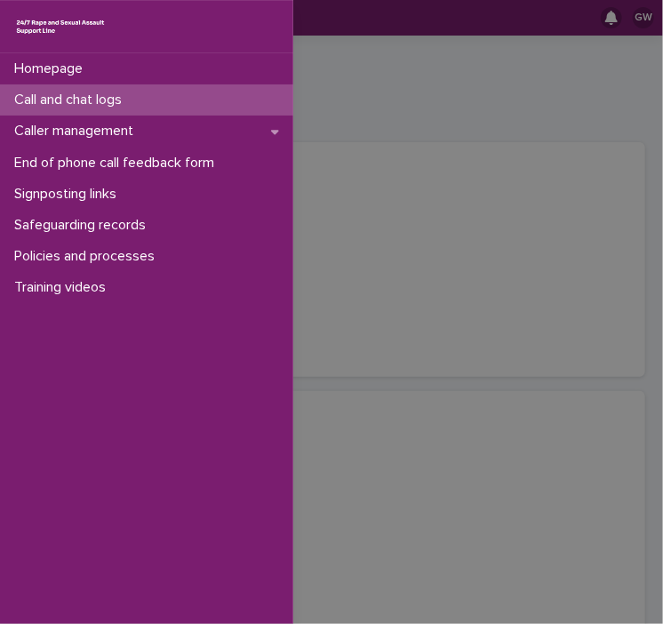
click at [53, 100] on p "Call and chat logs" at bounding box center [71, 100] width 129 height 17
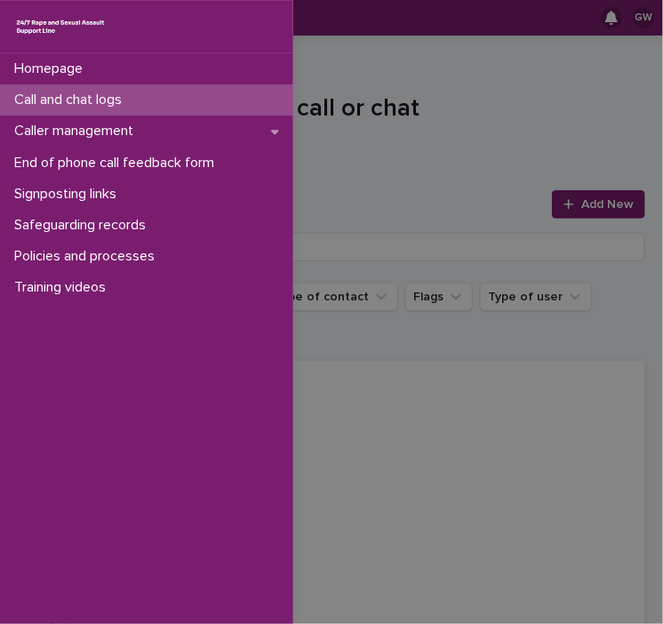
click at [562, 198] on div "Homepage Call and chat logs Caller management End of phone call feedback form S…" at bounding box center [331, 312] width 663 height 624
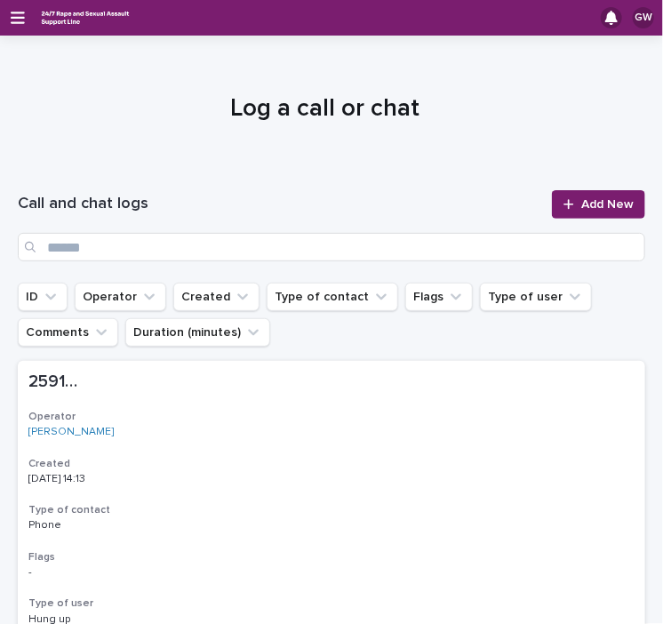
click at [564, 198] on div at bounding box center [573, 204] width 18 height 12
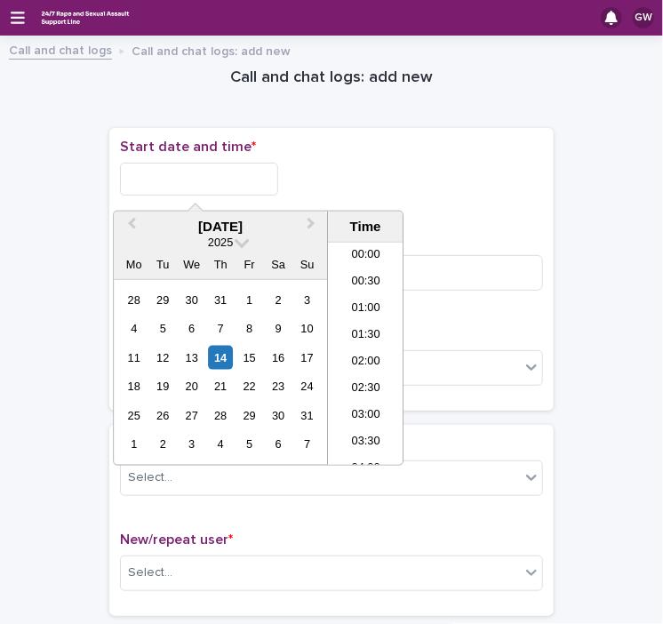
scroll to position [649, 0]
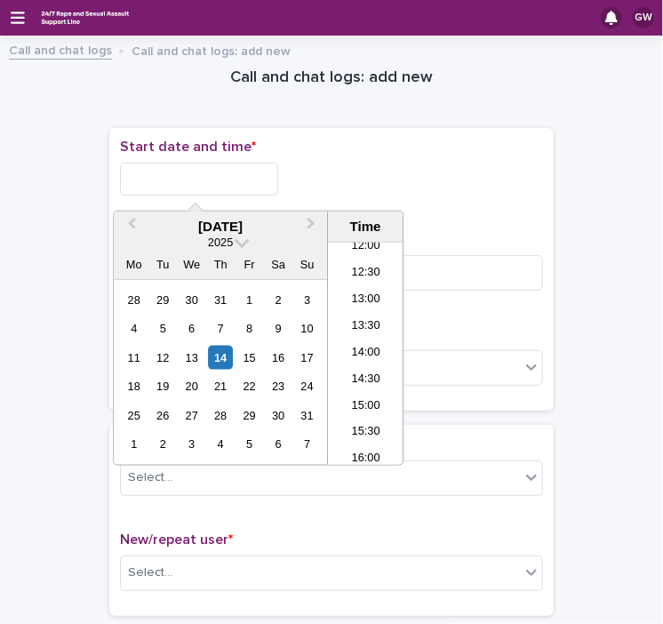
click at [222, 179] on input "text" at bounding box center [199, 179] width 158 height 33
click at [349, 354] on li "14:00" at bounding box center [366, 354] width 76 height 27
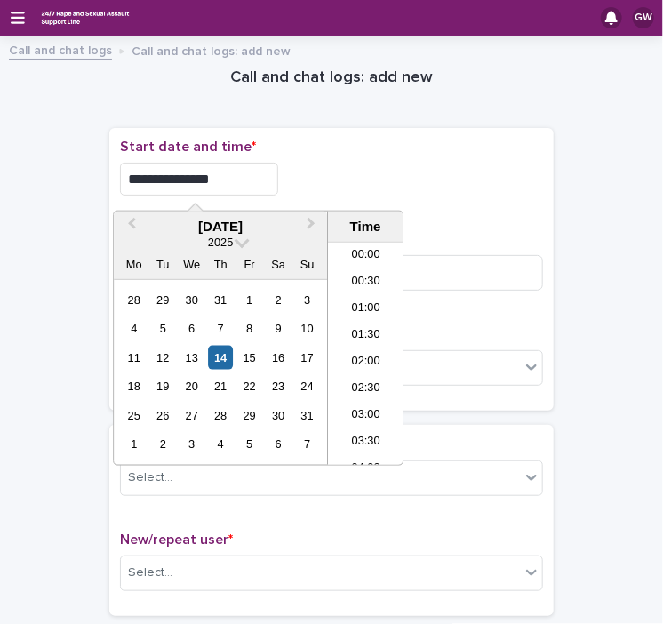
click at [218, 172] on input "**********" at bounding box center [199, 179] width 158 height 33
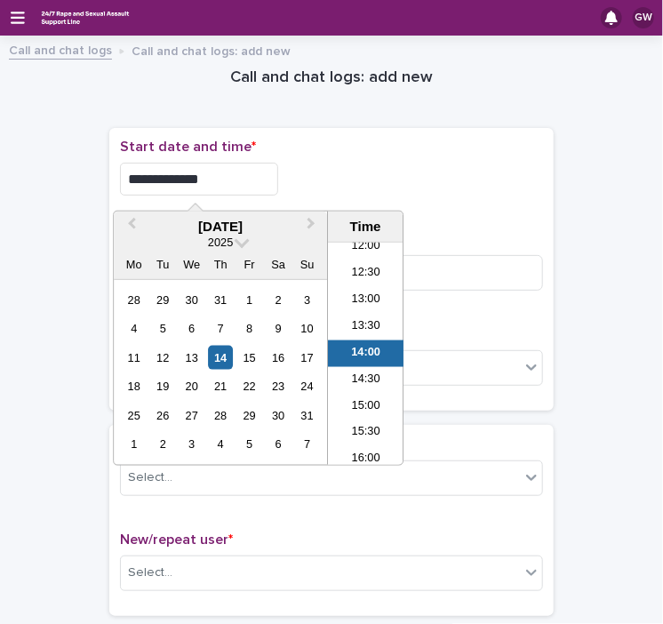
type input "**********"
